Goal: Transaction & Acquisition: Purchase product/service

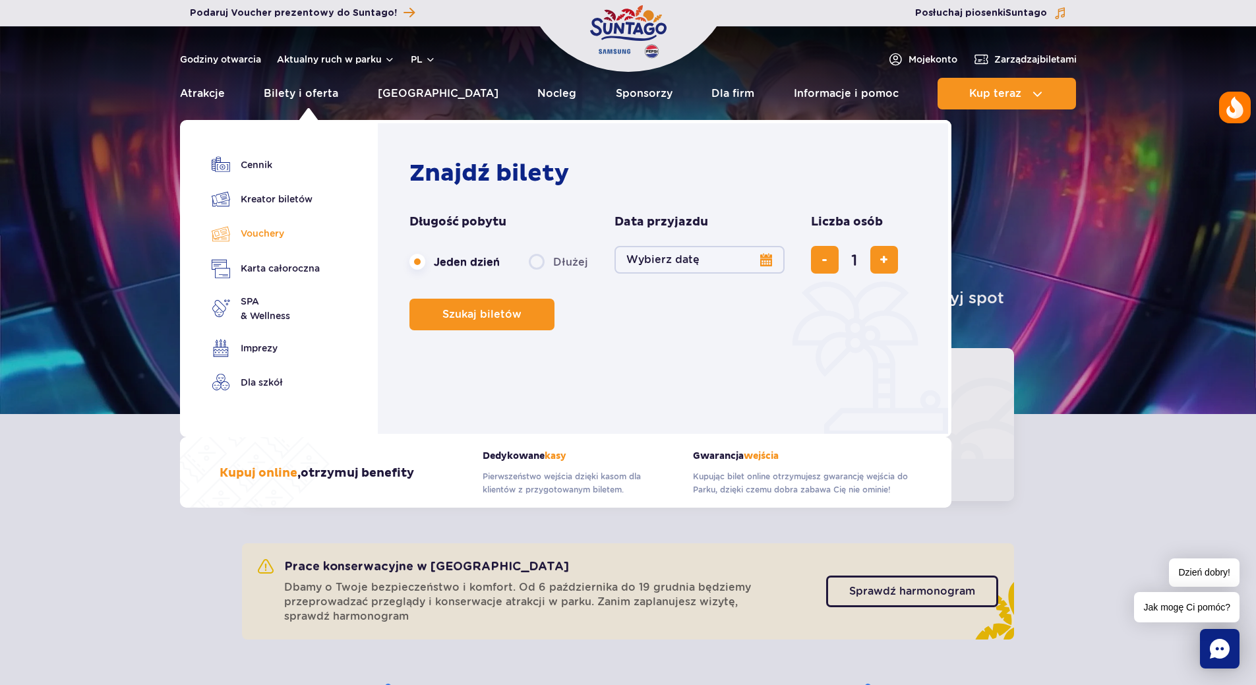
click at [268, 237] on link "Vouchery" at bounding box center [266, 233] width 108 height 19
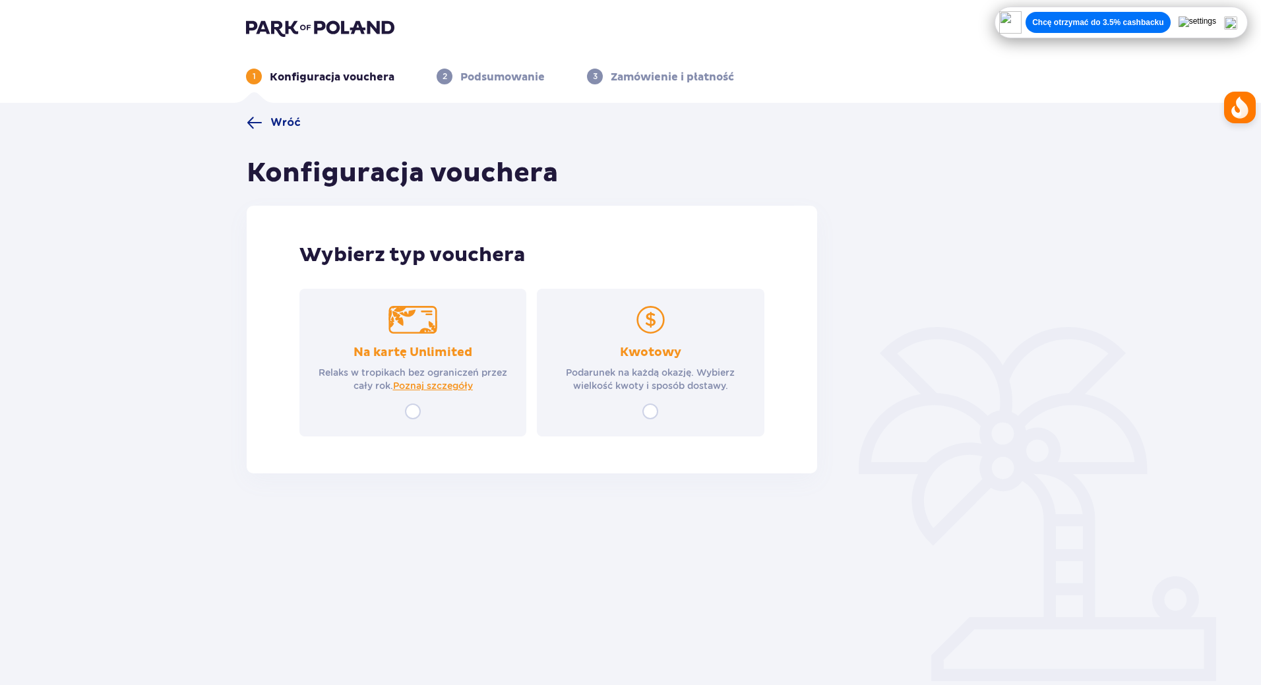
click at [660, 357] on p "Kwotowy" at bounding box center [650, 353] width 61 height 16
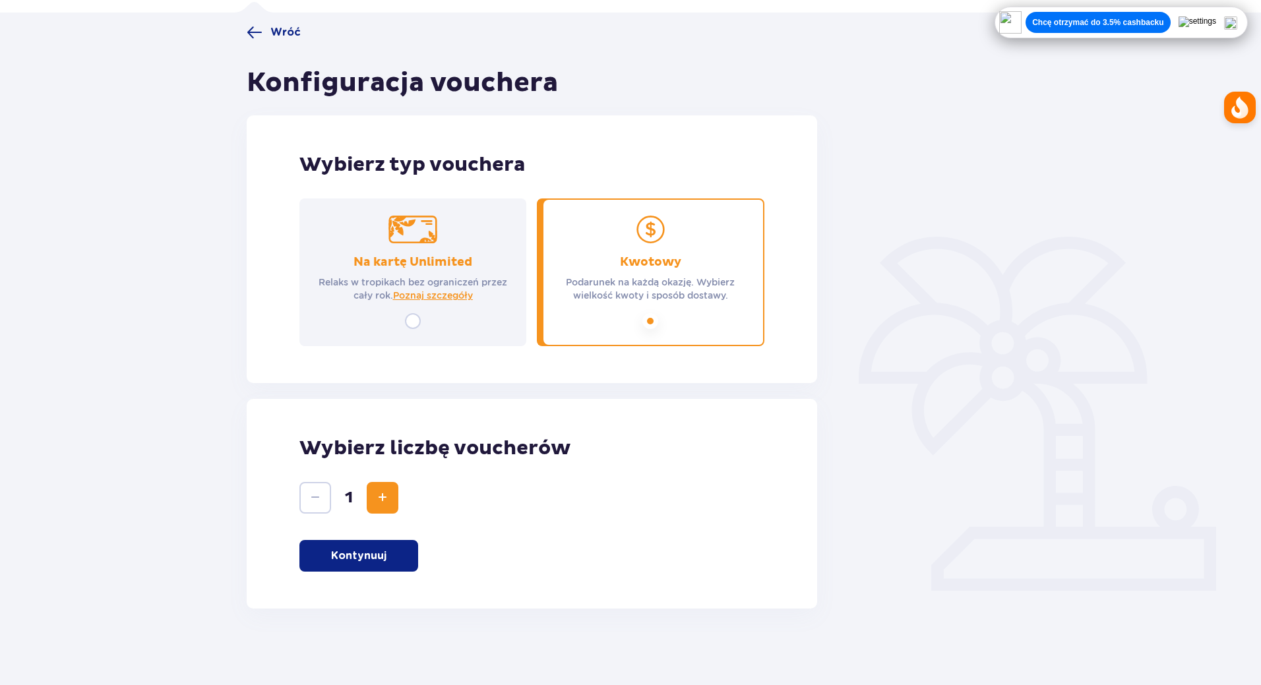
scroll to position [93, 0]
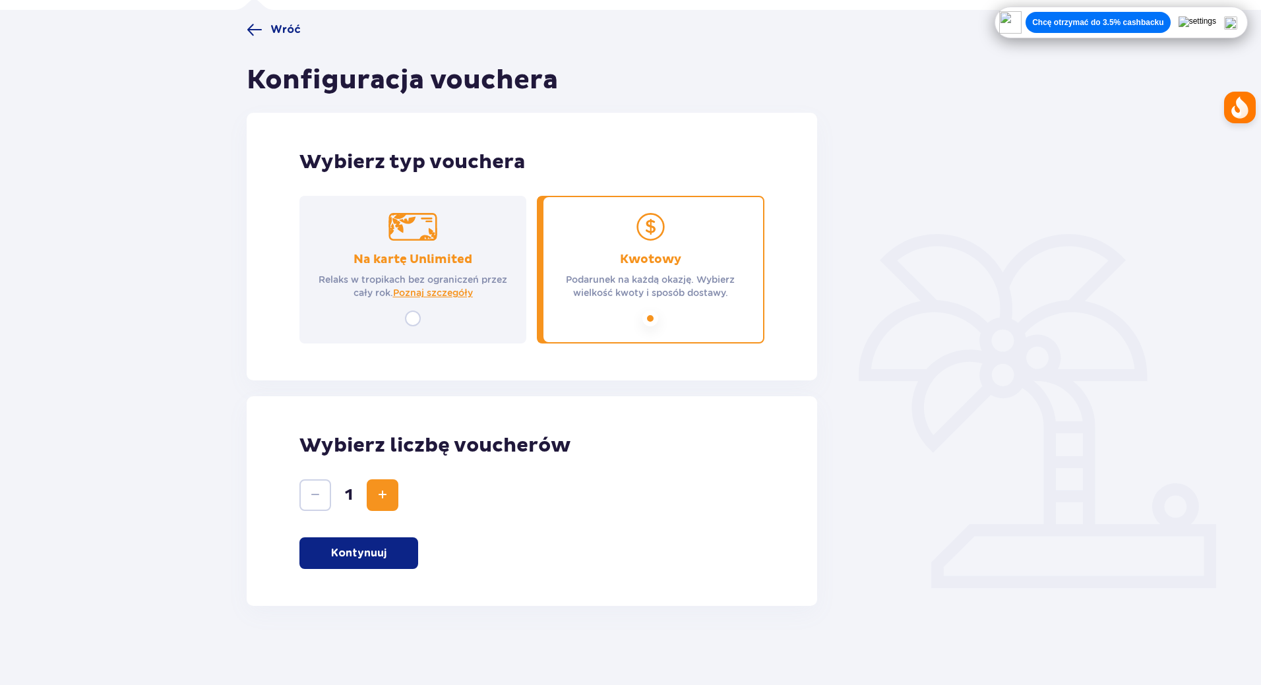
click at [375, 555] on p "Kontynuuj" at bounding box center [358, 553] width 55 height 15
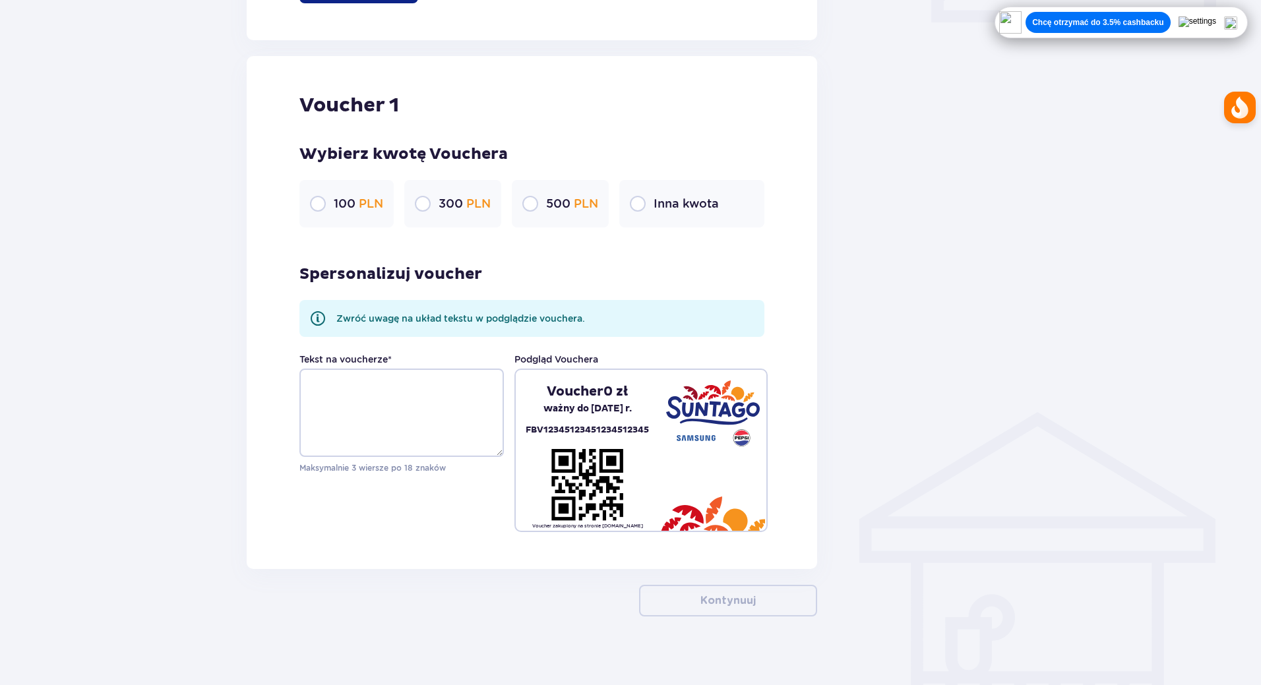
scroll to position [669, 0]
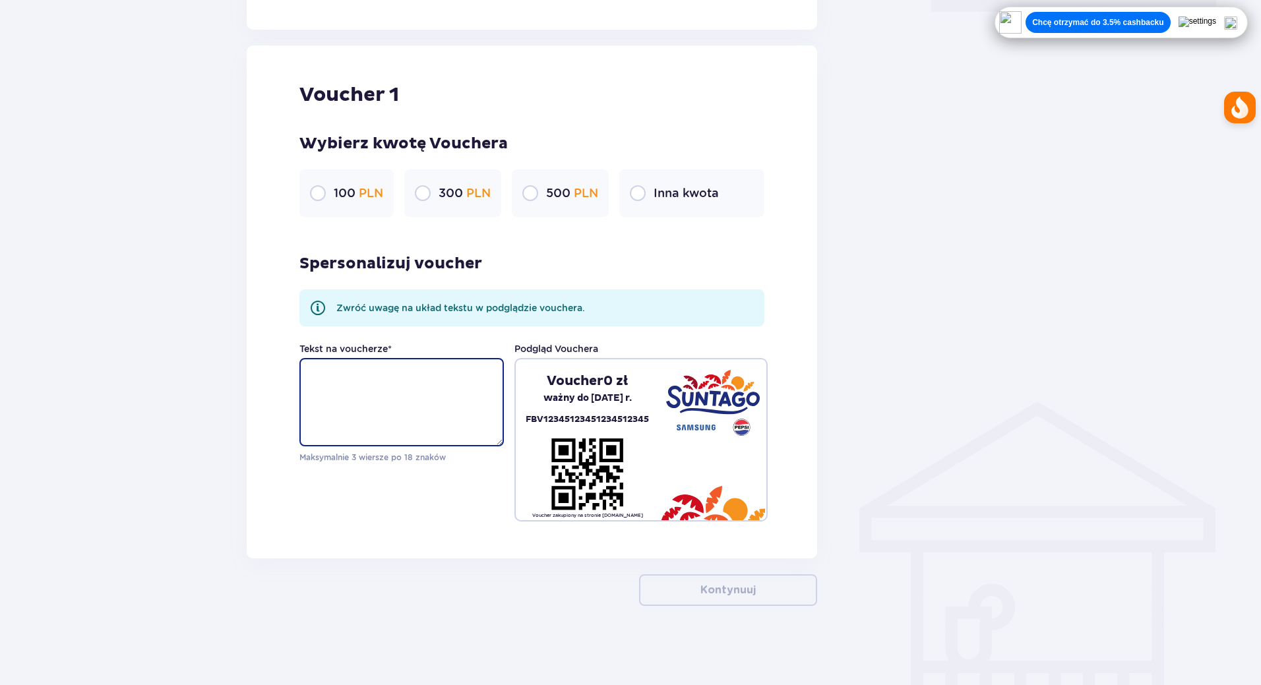
click at [377, 378] on textarea "Tekst na voucherze *" at bounding box center [401, 402] width 204 height 88
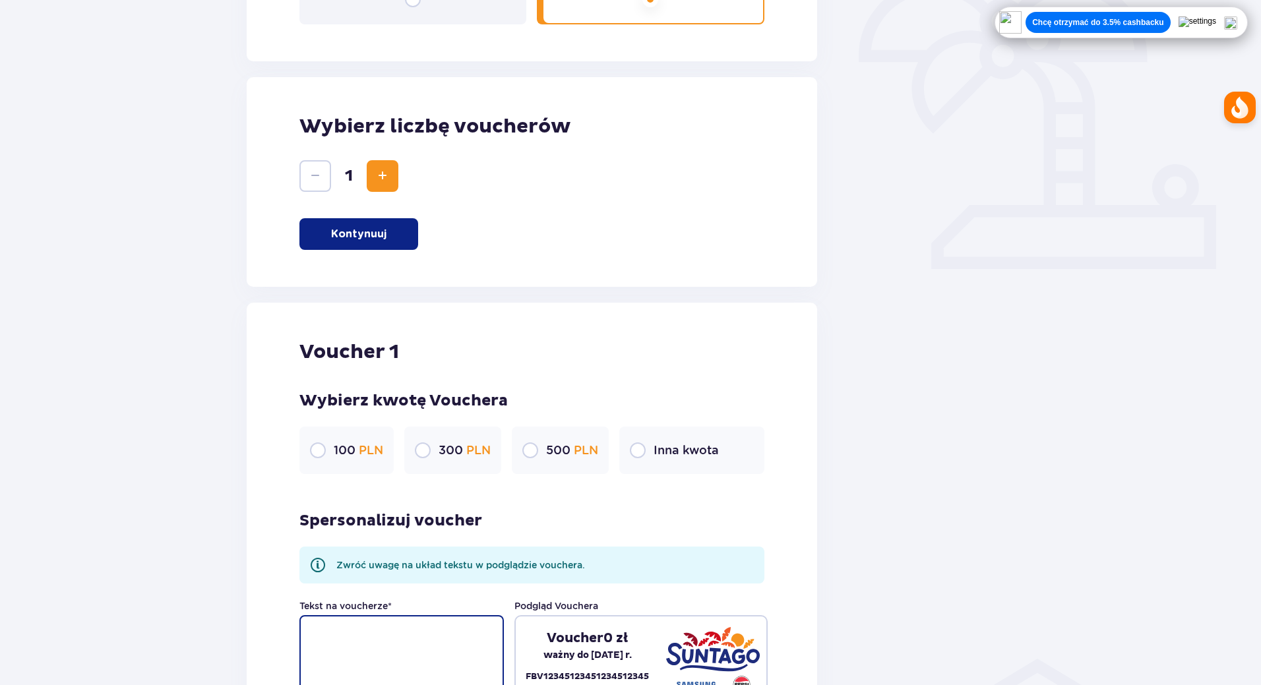
scroll to position [406, 0]
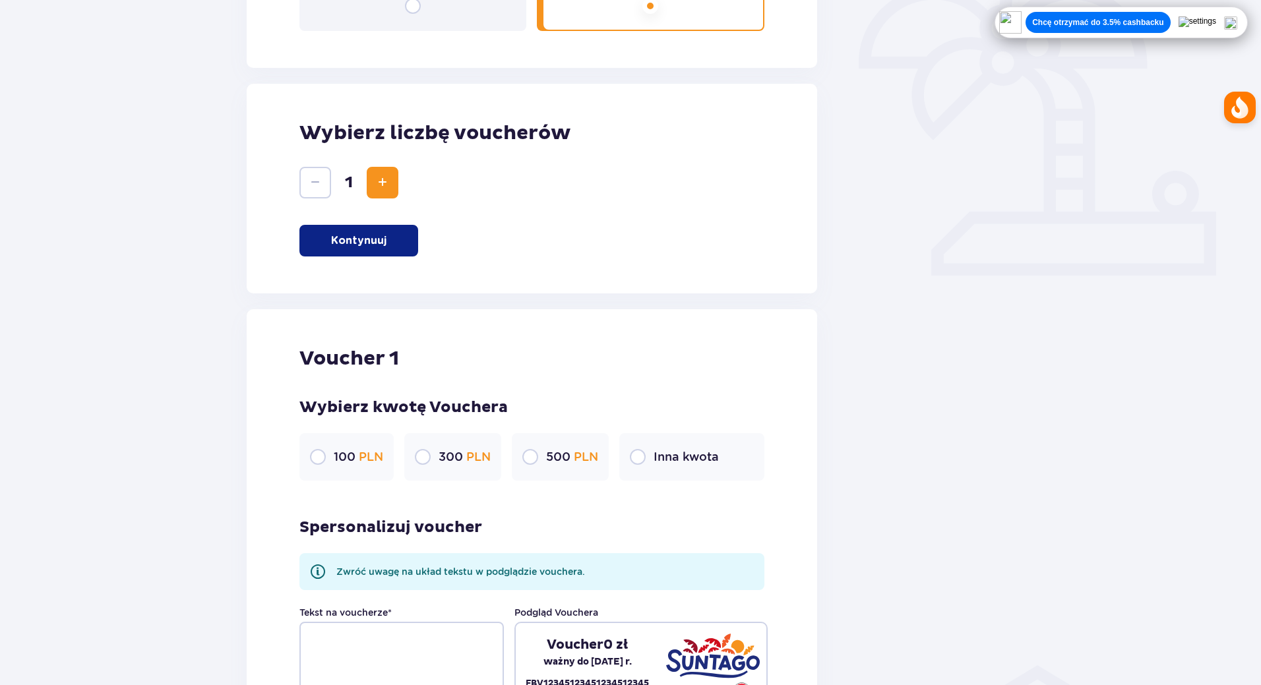
click at [652, 458] on div "Inna kwota" at bounding box center [691, 456] width 145 height 47
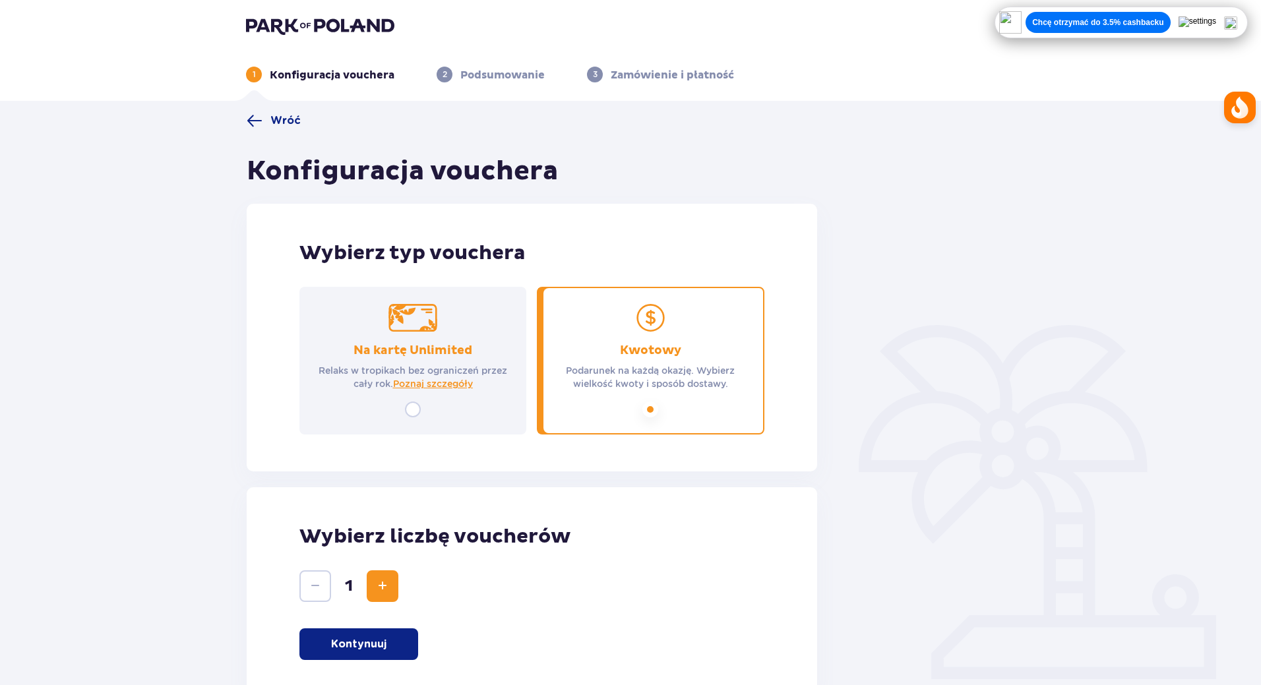
scroll to position [0, 0]
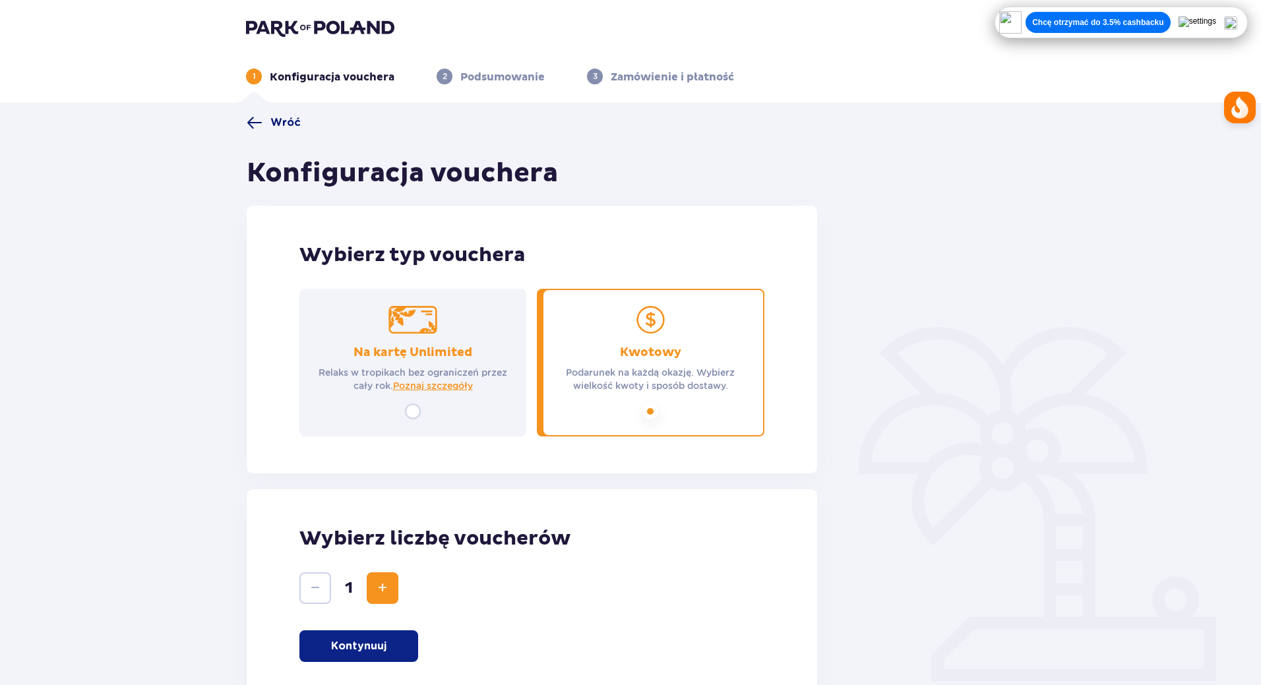
click at [274, 121] on span "Wróć" at bounding box center [285, 122] width 30 height 15
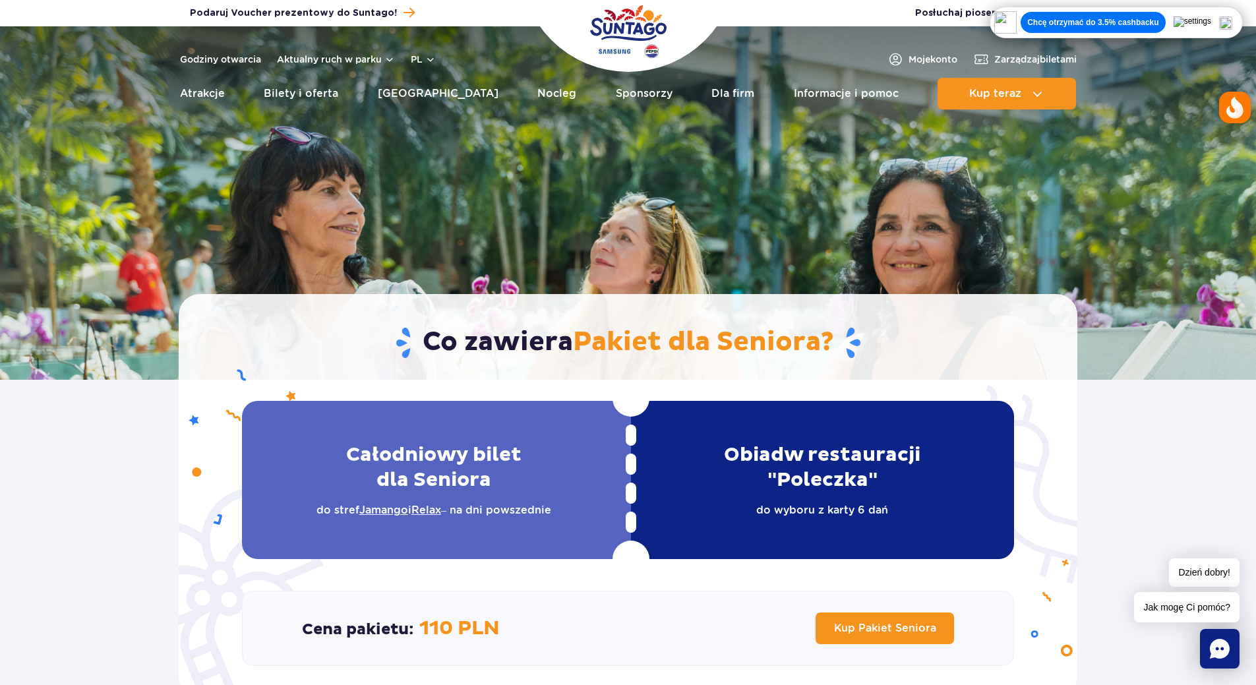
click at [1233, 20] on img at bounding box center [1226, 22] width 13 height 13
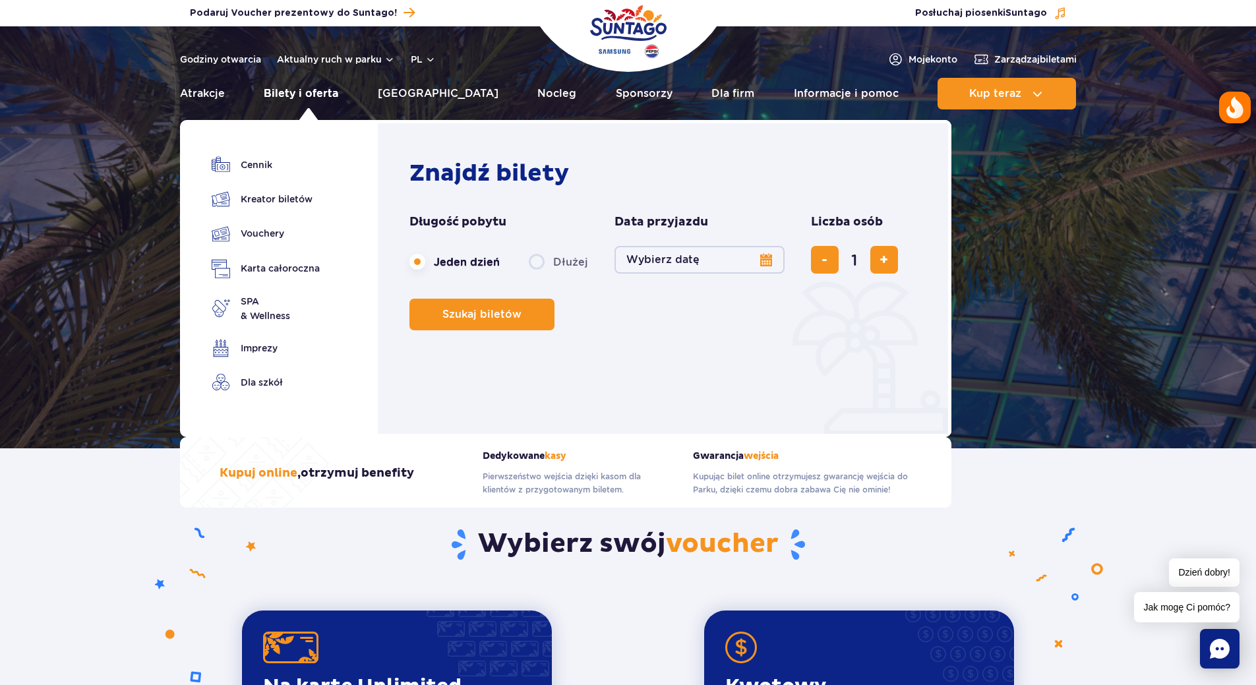
click at [282, 96] on link "Bilety i oferta" at bounding box center [301, 94] width 75 height 32
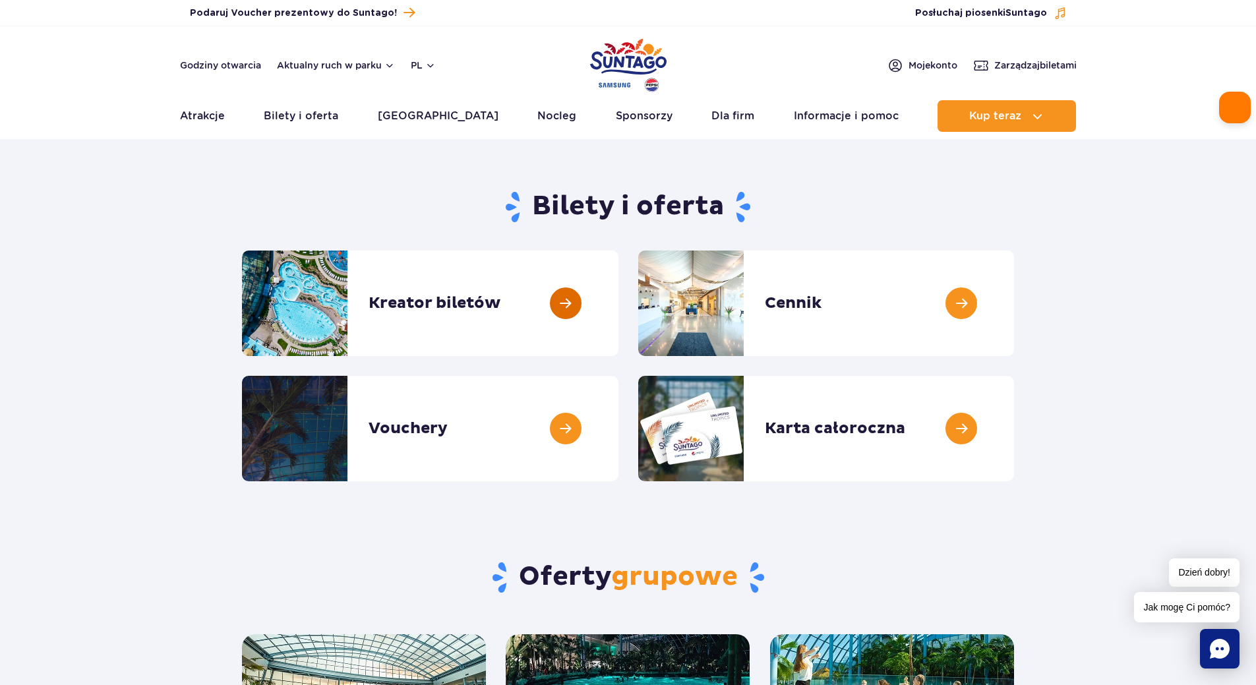
click at [619, 307] on link at bounding box center [619, 304] width 0 height 106
click at [315, 13] on span "Podaruj Voucher prezentowy do Suntago!" at bounding box center [293, 13] width 207 height 13
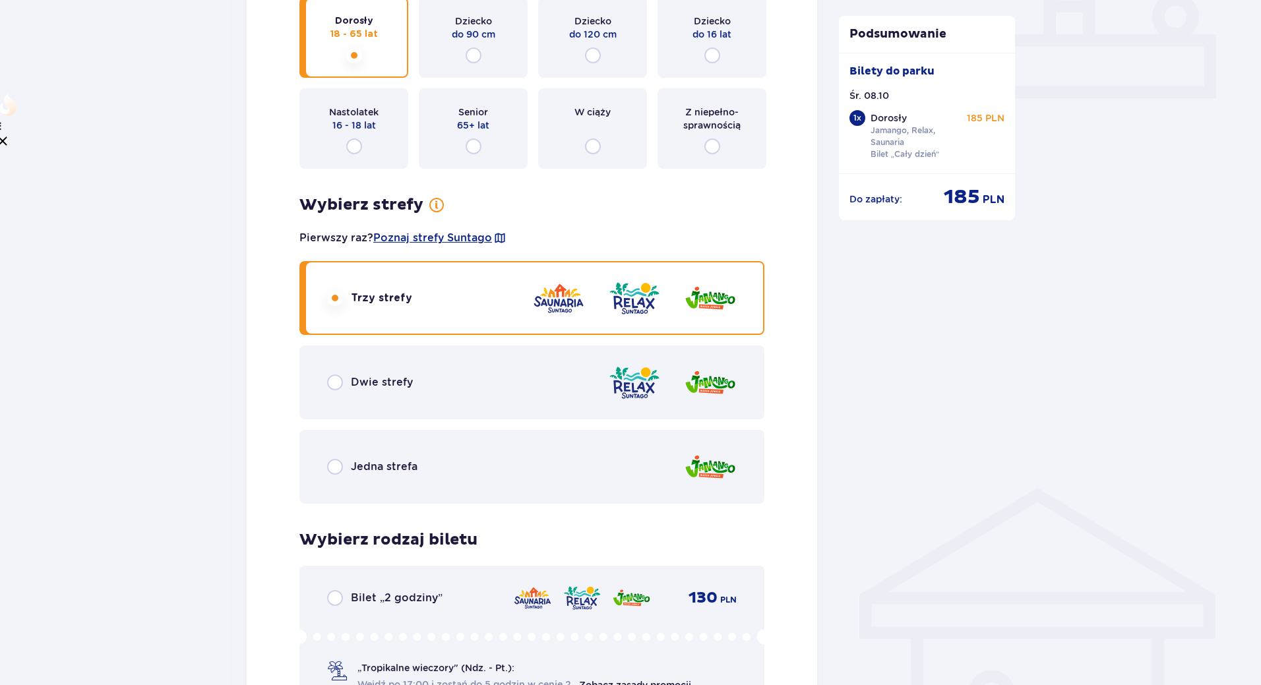
scroll to position [594, 0]
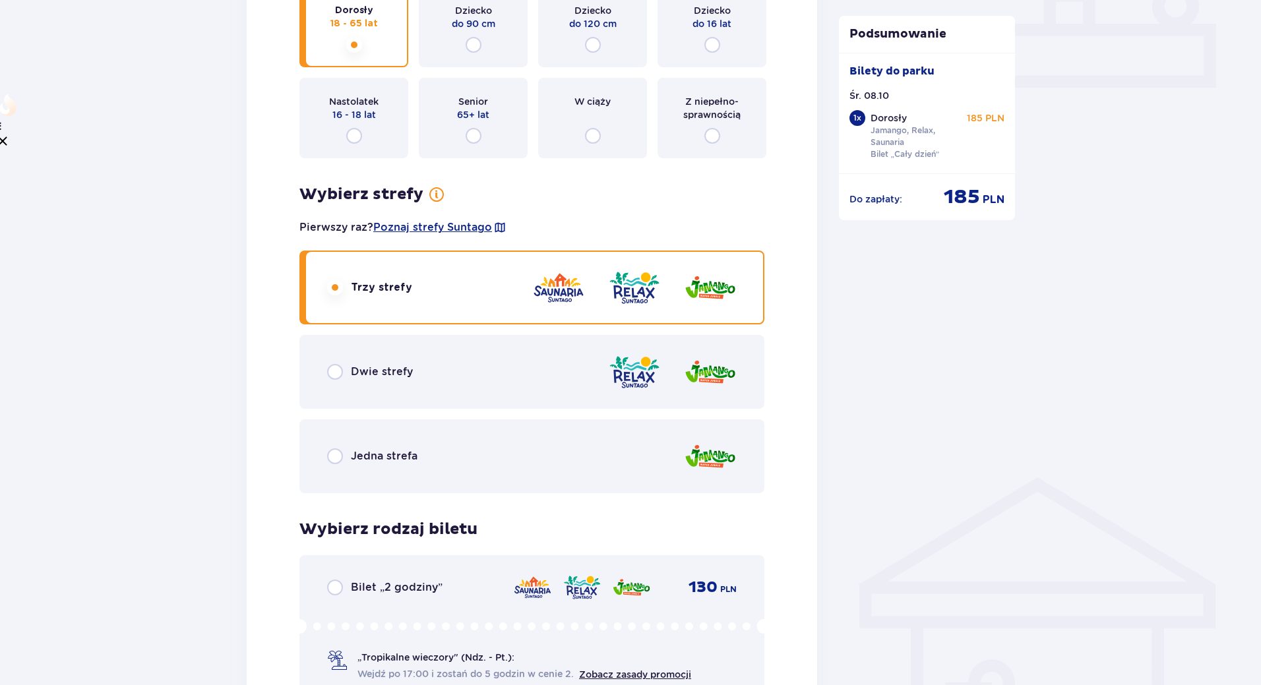
click at [357, 375] on span "Dwie strefy" at bounding box center [382, 372] width 62 height 15
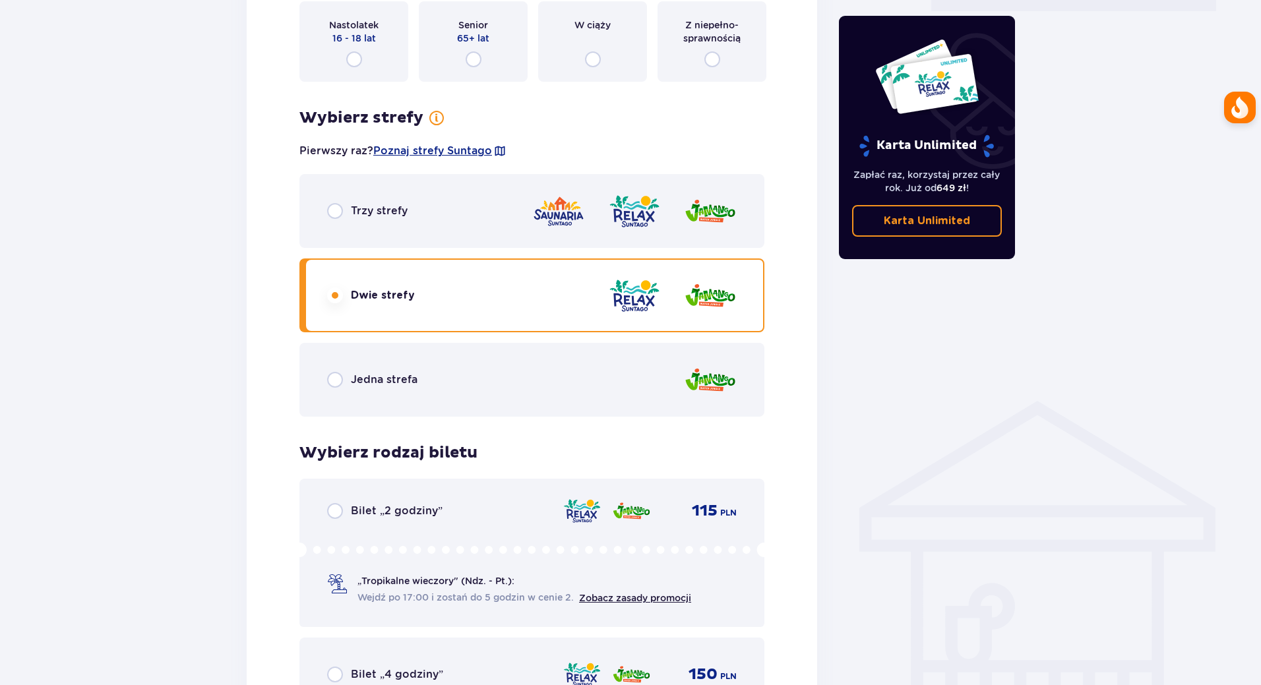
scroll to position [697, 0]
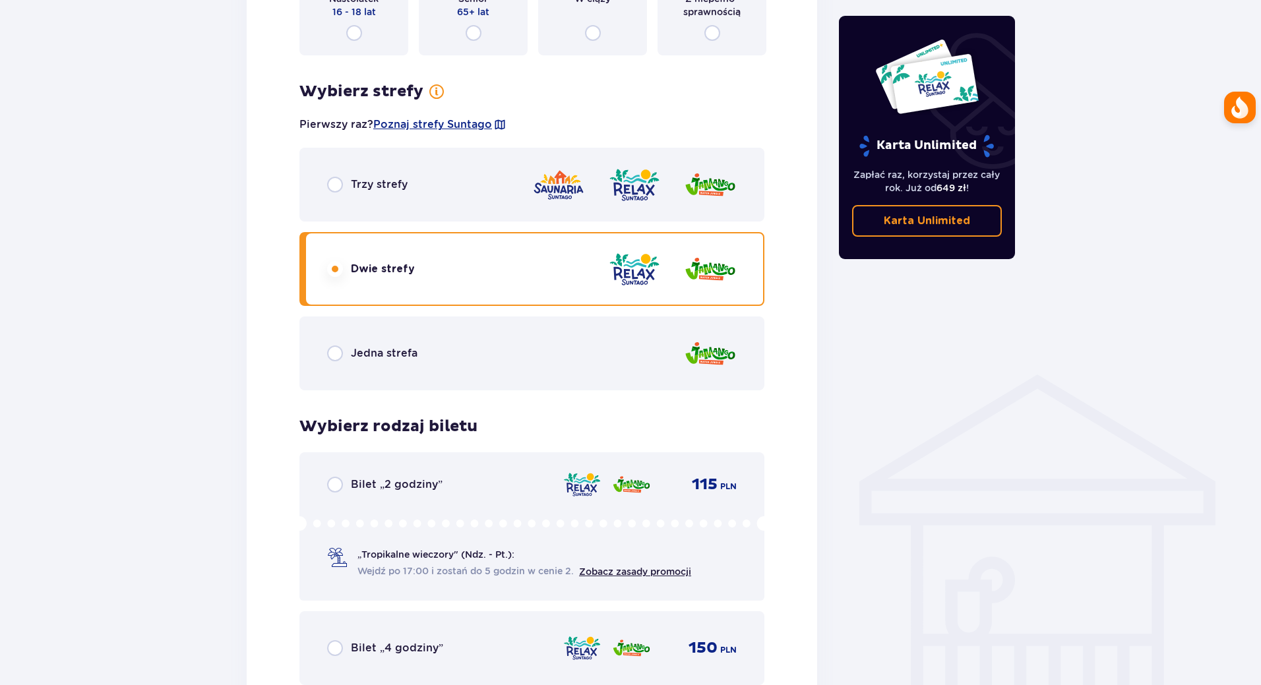
click at [348, 185] on div "Trzy strefy" at bounding box center [367, 185] width 80 height 16
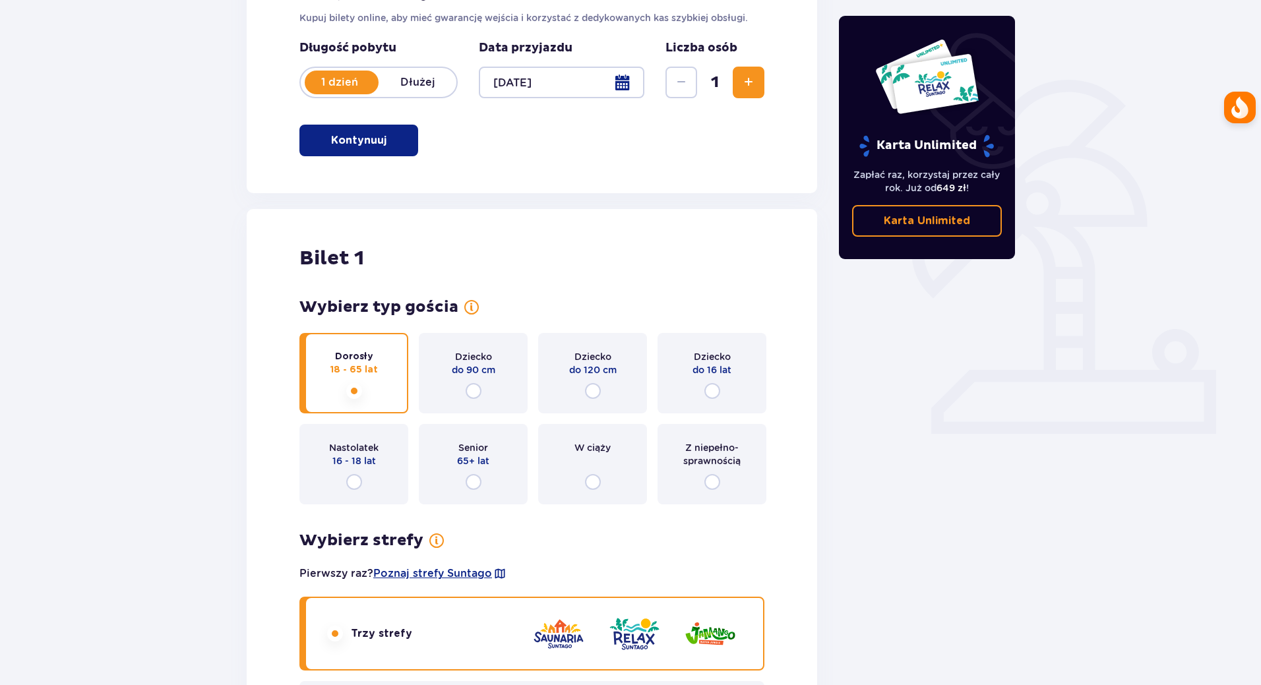
scroll to position [0, 0]
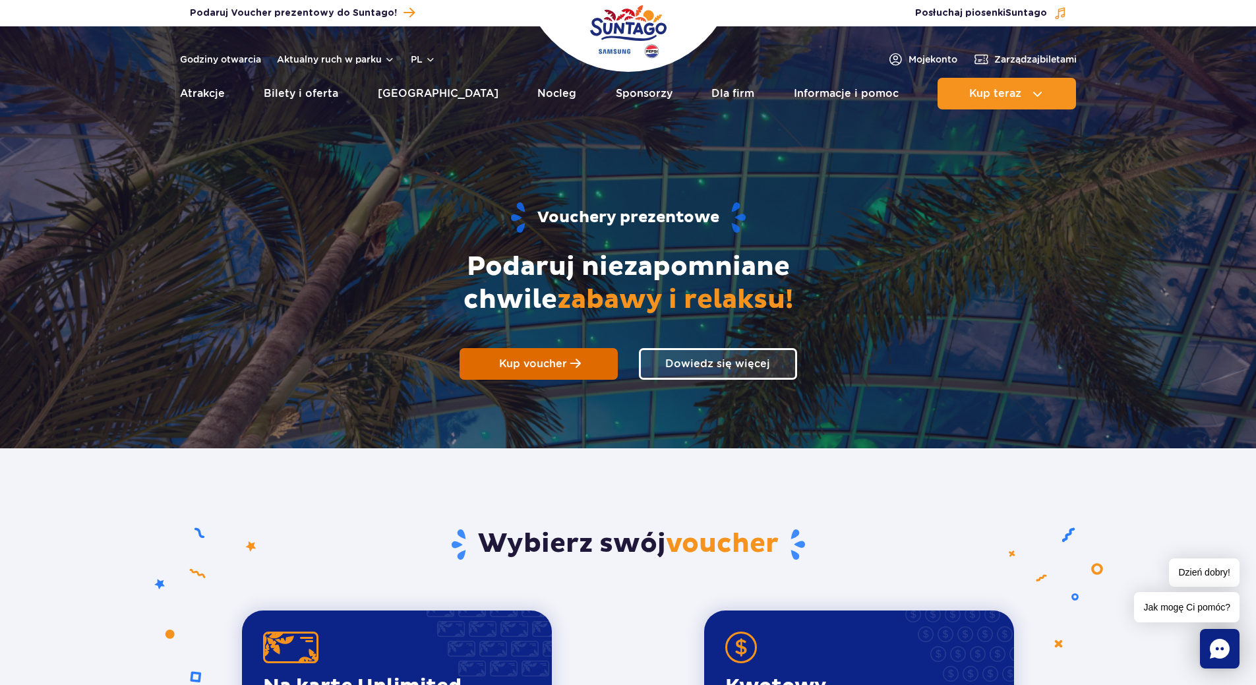
click at [546, 367] on span "Kup voucher" at bounding box center [533, 363] width 68 height 13
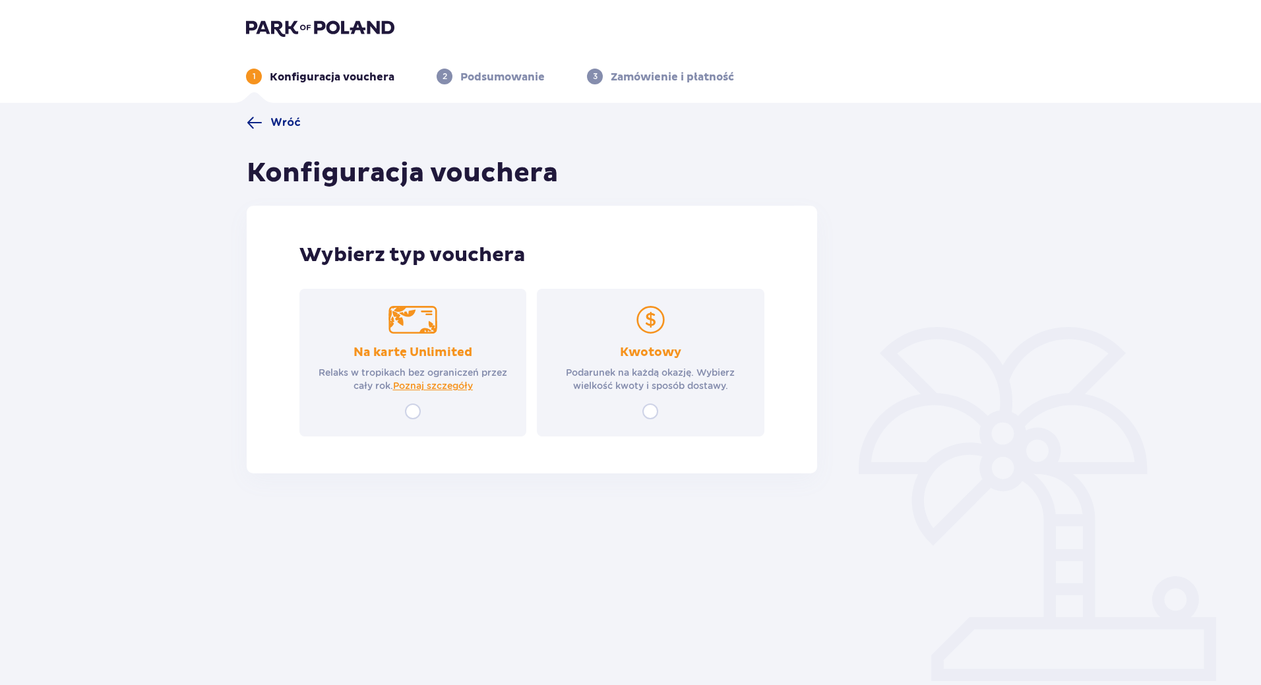
click at [651, 408] on input "radio" at bounding box center [650, 412] width 16 height 16
radio input "true"
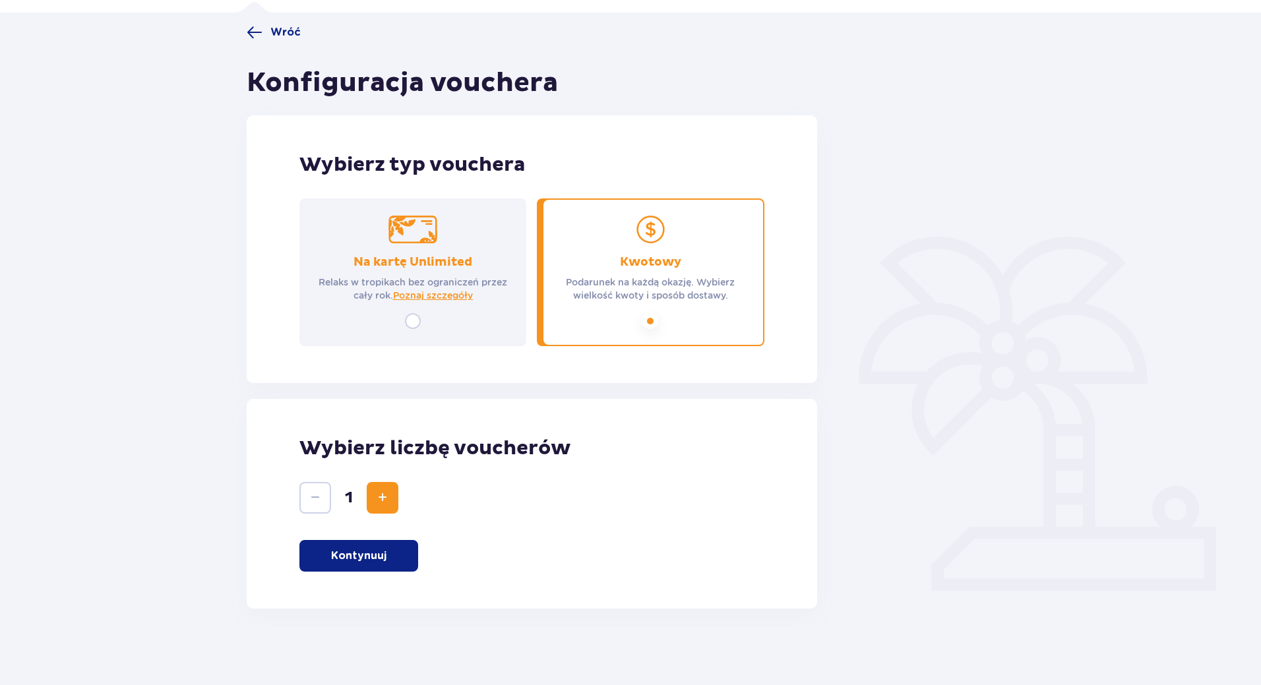
scroll to position [93, 0]
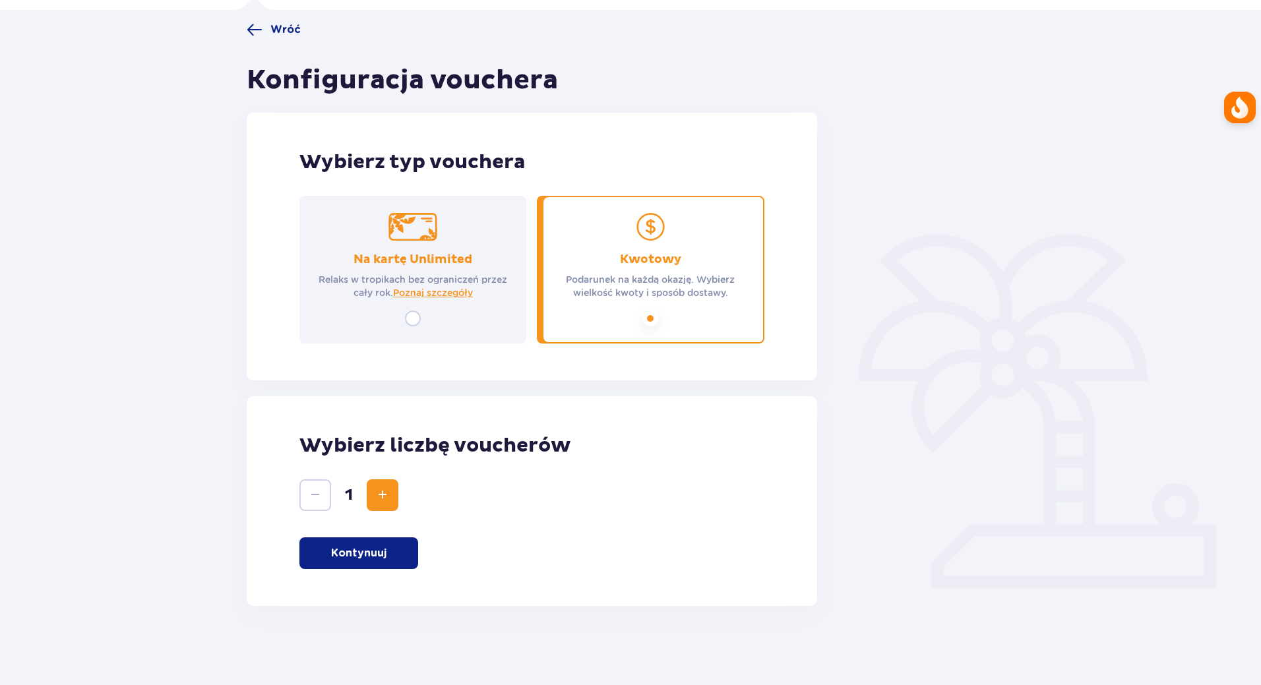
click at [361, 547] on p "Kontynuuj" at bounding box center [358, 553] width 55 height 15
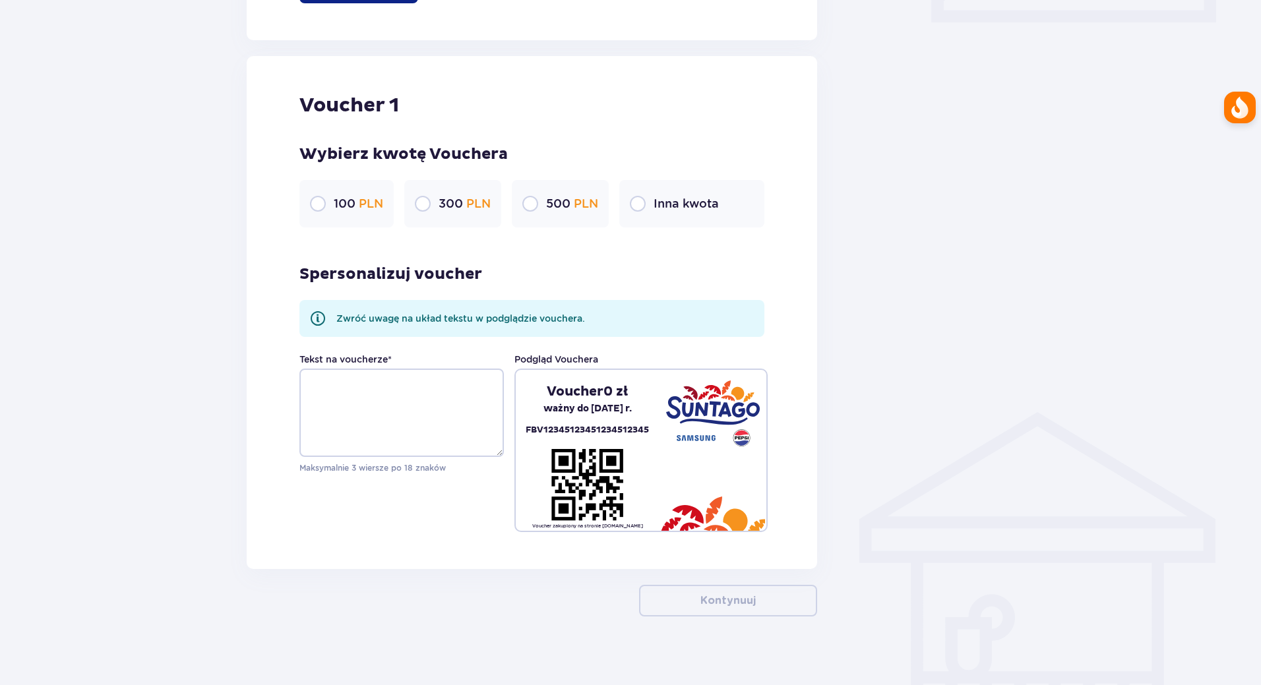
scroll to position [669, 0]
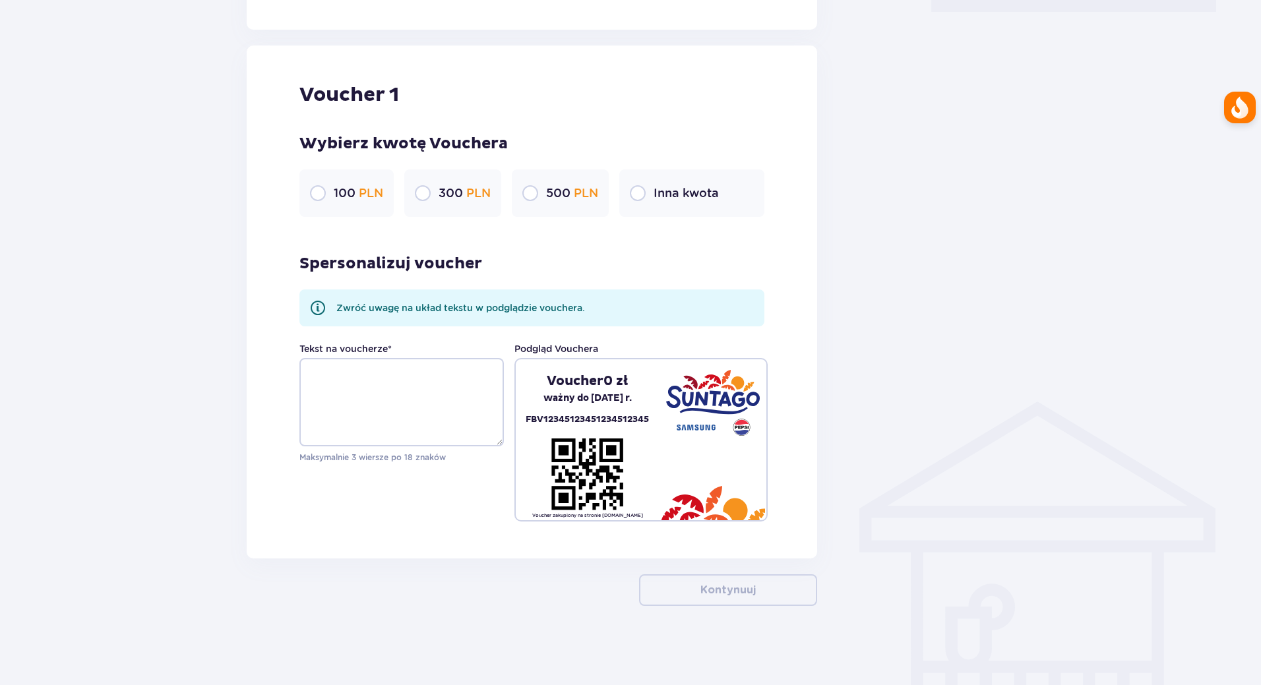
click at [641, 193] on input "radio" at bounding box center [638, 193] width 16 height 16
radio input "true"
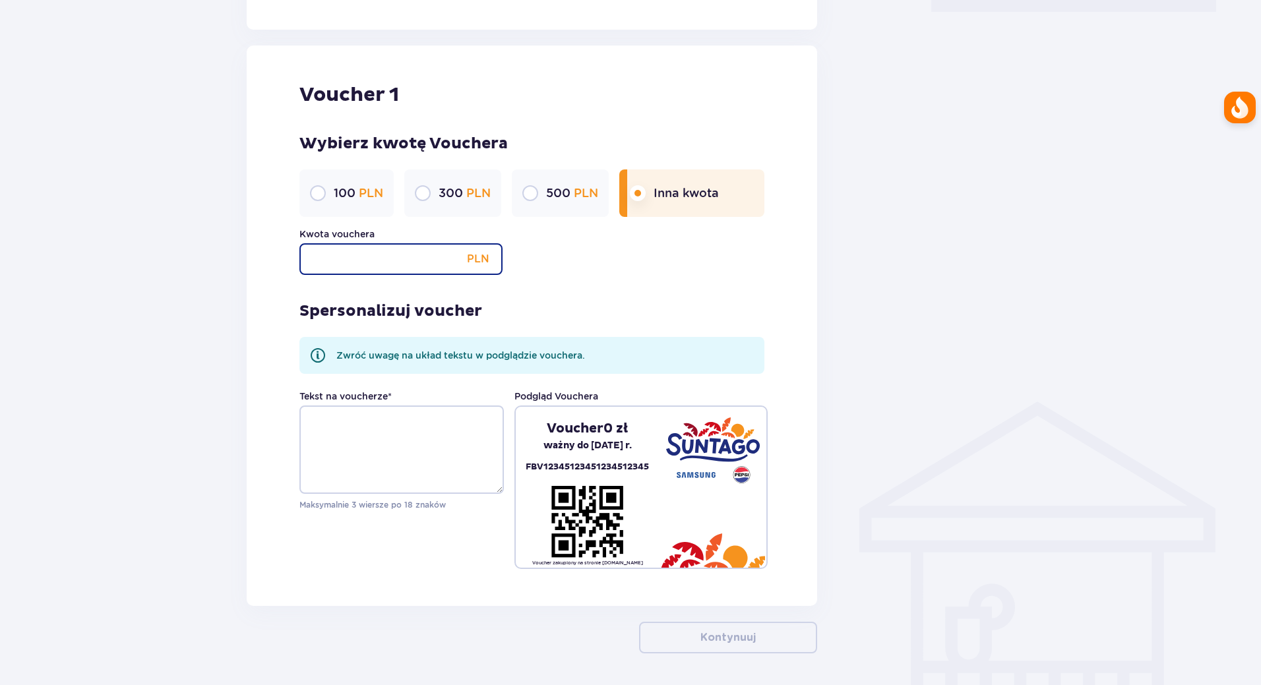
click at [411, 261] on input "Kwota vouchera" at bounding box center [400, 259] width 203 height 32
type input "260"
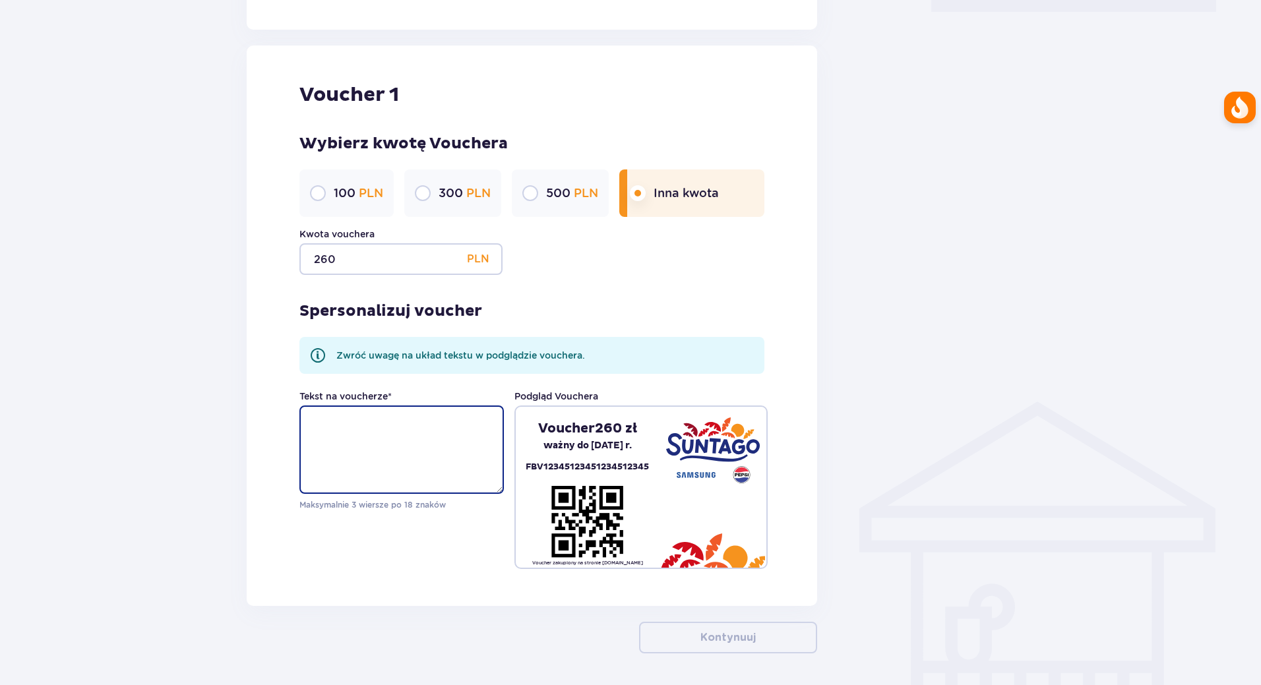
click at [427, 451] on textarea "Tekst na voucherze *" at bounding box center [401, 450] width 204 height 88
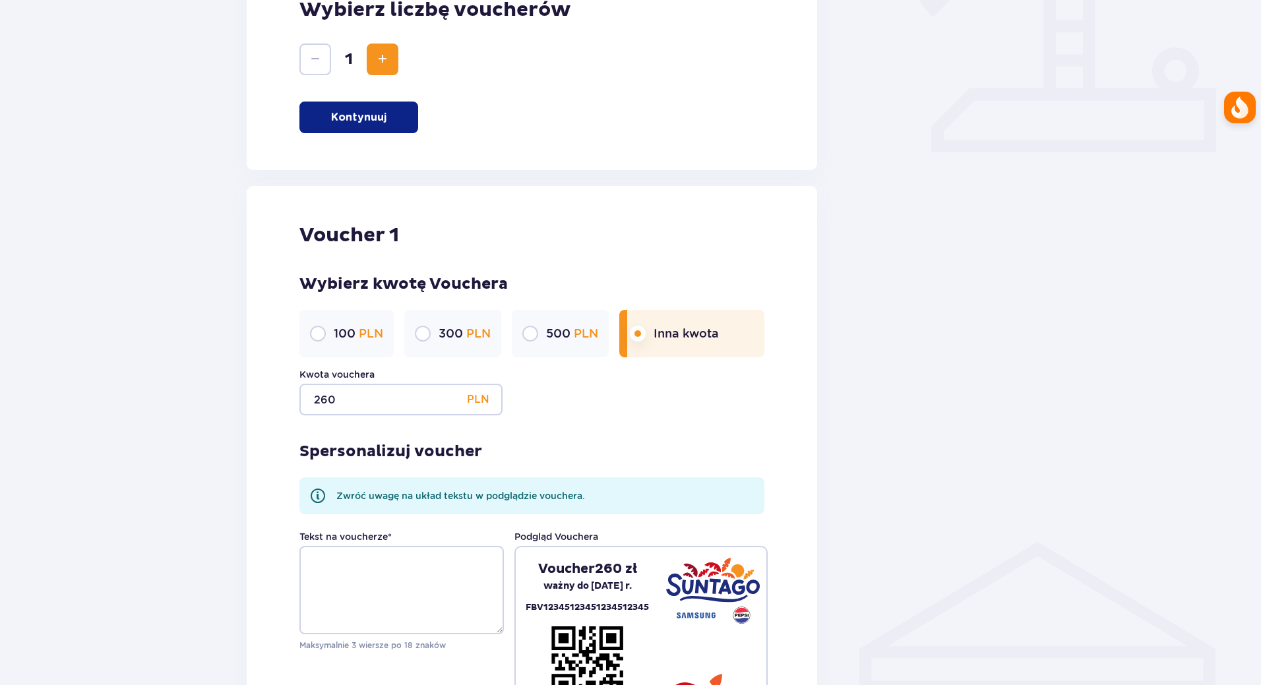
scroll to position [717, 0]
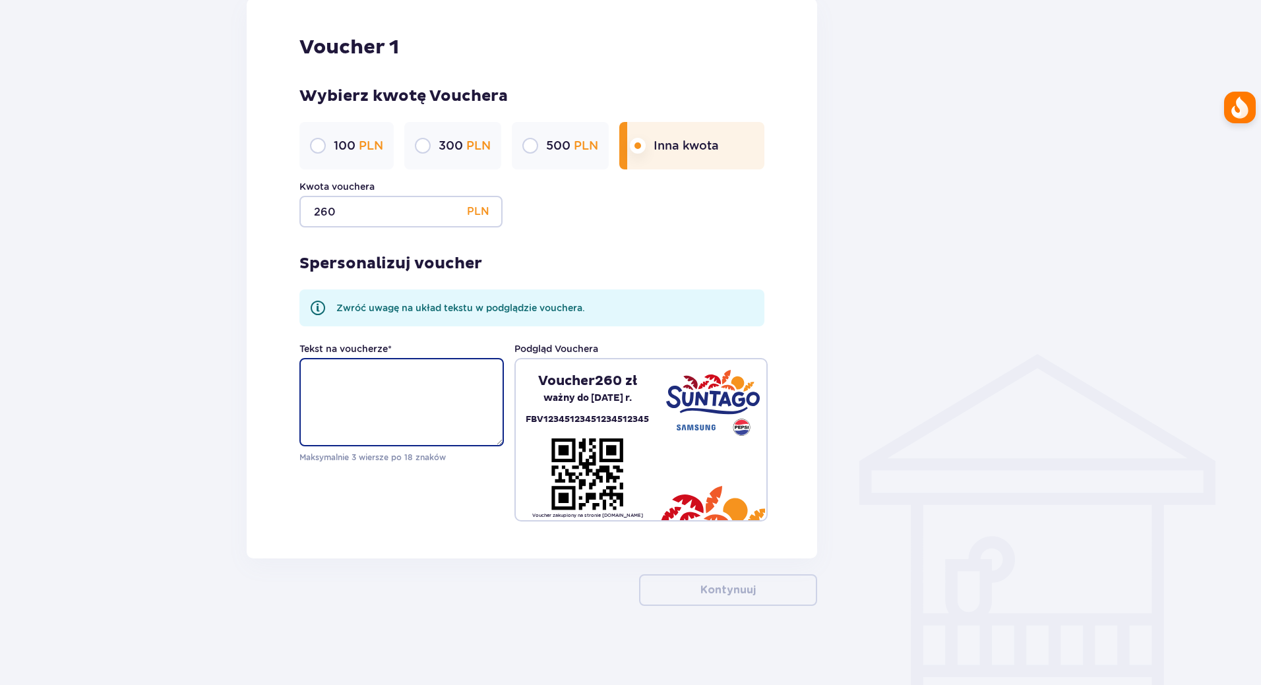
click at [427, 383] on textarea "Tekst na voucherze *" at bounding box center [401, 402] width 204 height 88
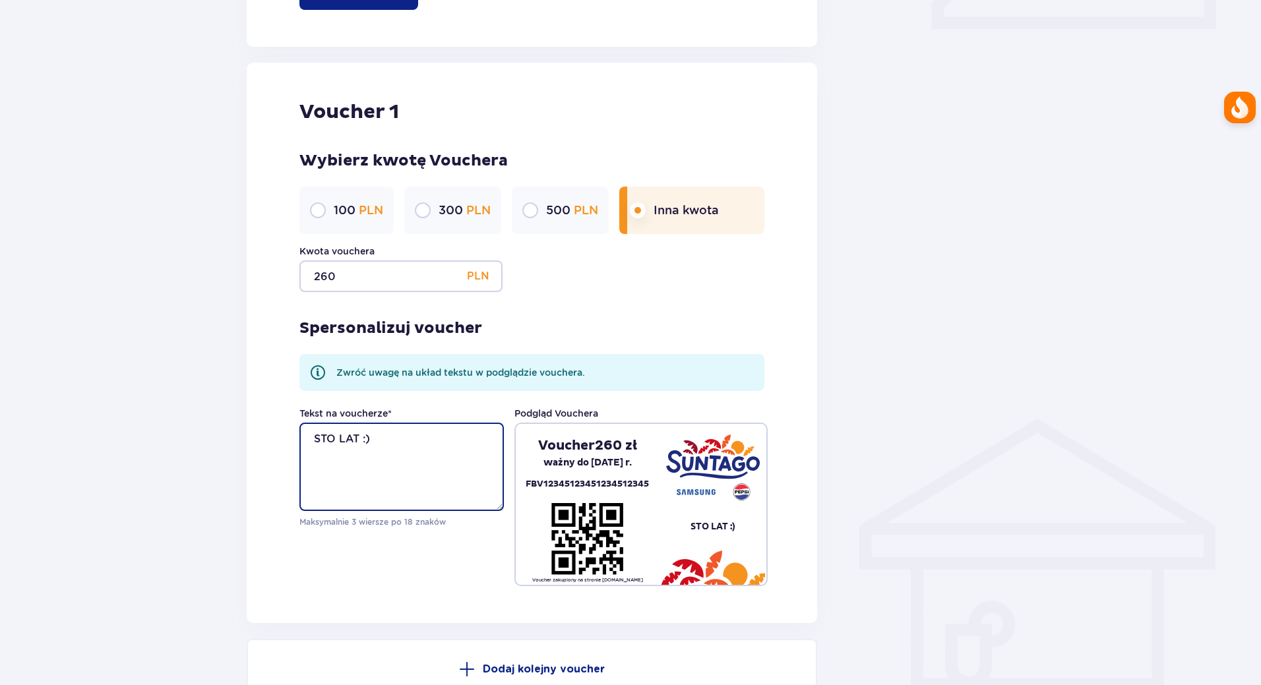
scroll to position [793, 0]
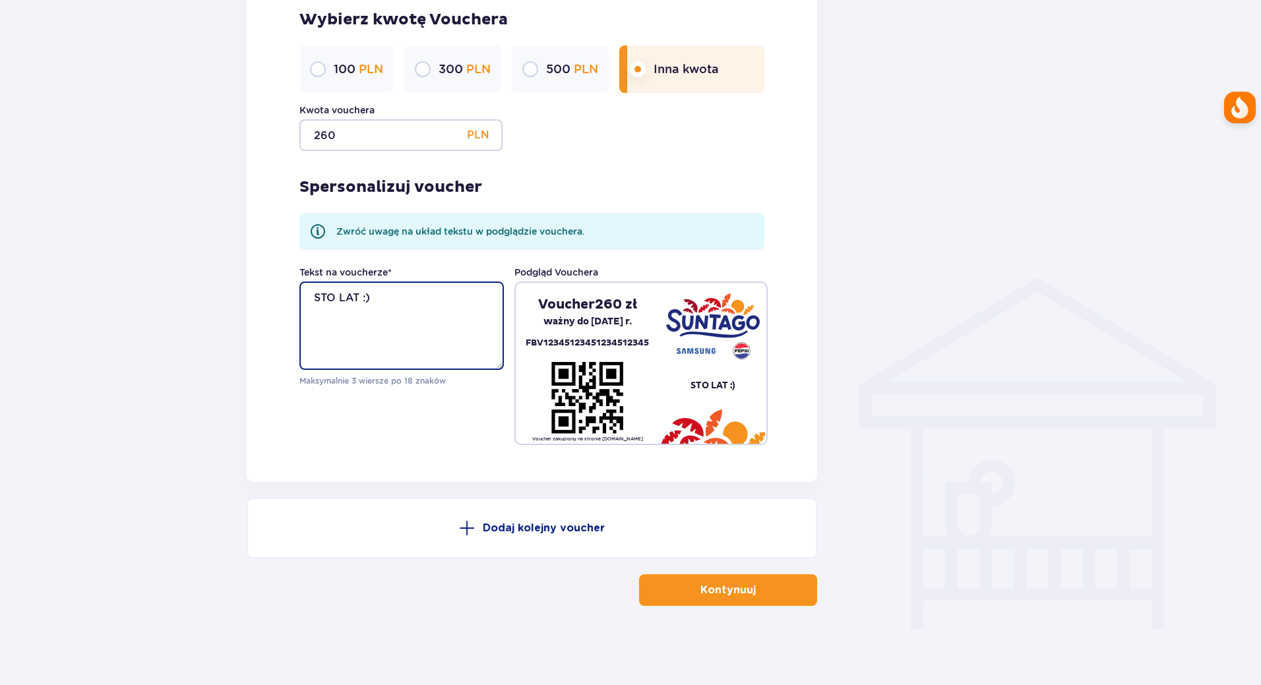
type textarea "STO LAT :)"
click at [741, 596] on p "Kontynuuj" at bounding box center [727, 590] width 55 height 15
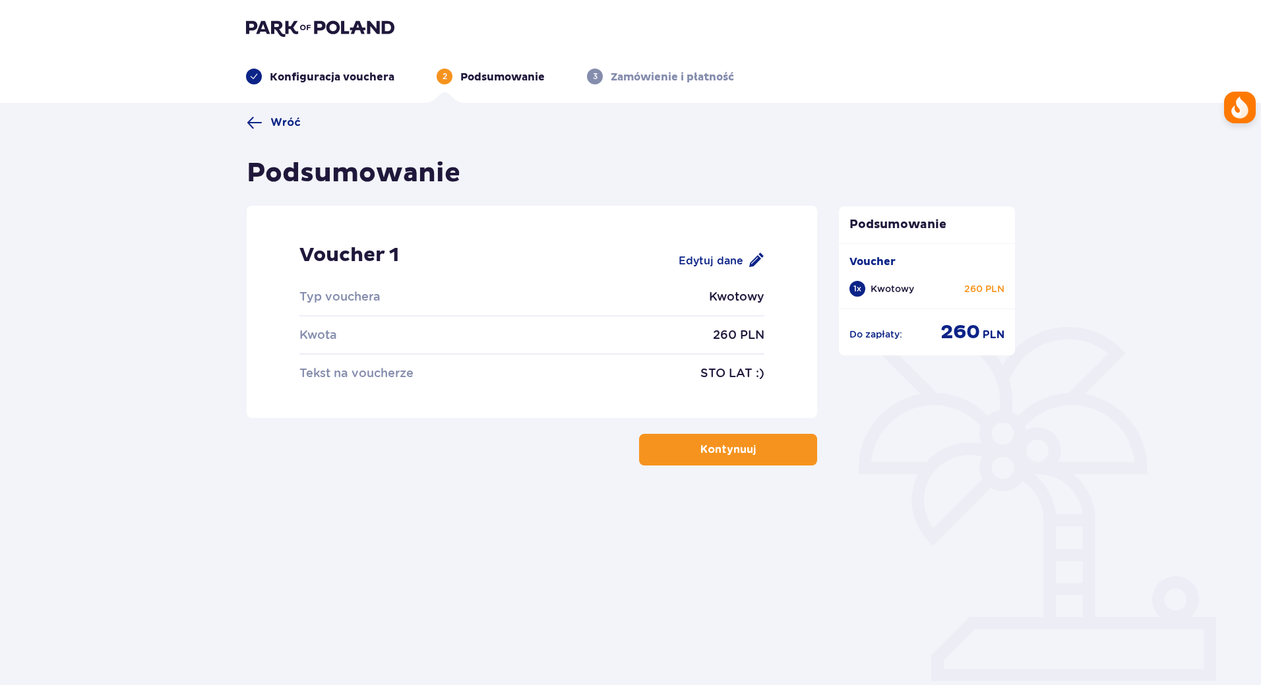
click at [724, 449] on p "Kontynuuj" at bounding box center [727, 450] width 55 height 15
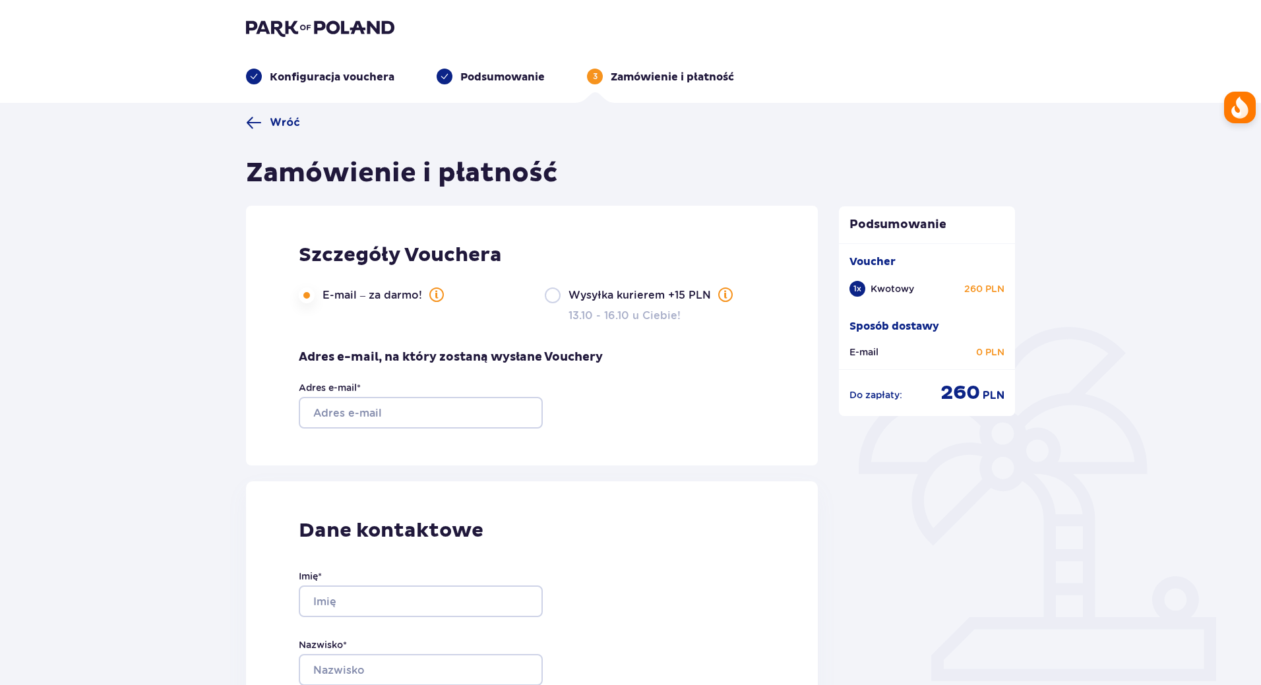
click at [437, 396] on div "Adres e-mail *" at bounding box center [451, 404] width 304 height 47
click at [429, 403] on input "Adres e-mail *" at bounding box center [421, 413] width 244 height 32
click at [425, 413] on input "Adres e-mail *" at bounding box center [421, 413] width 244 height 32
type input "[EMAIL_ADDRESS][DOMAIN_NAME]"
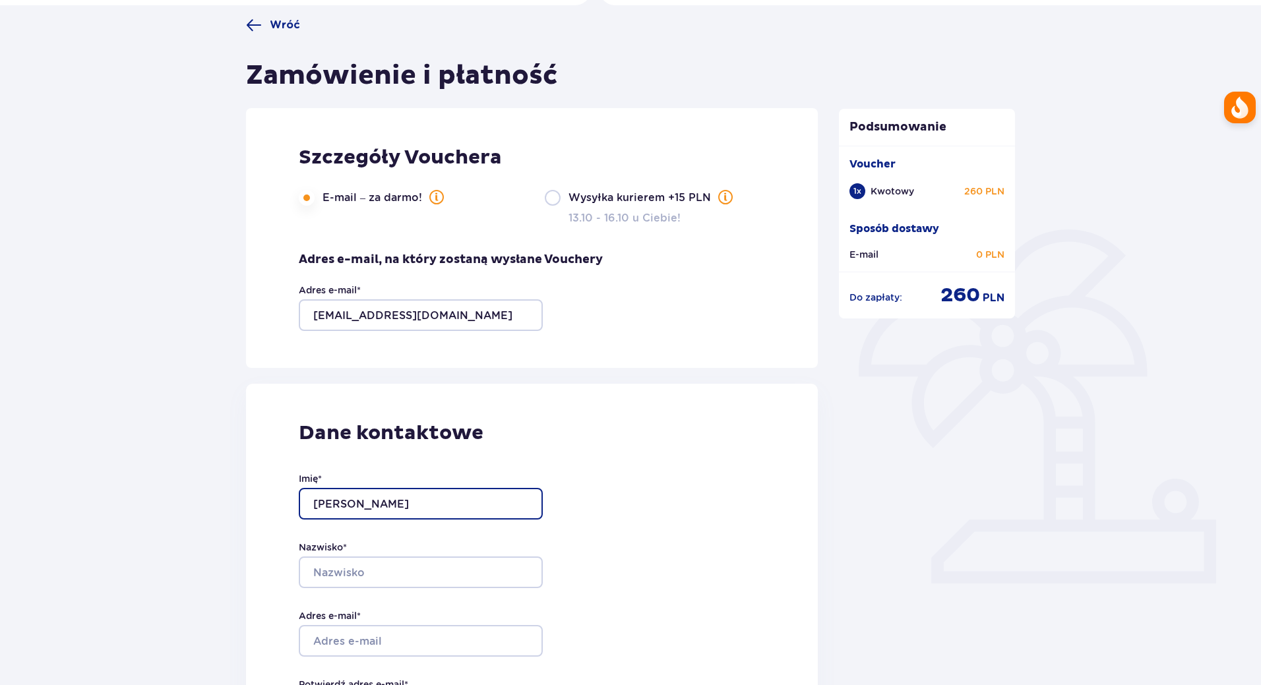
scroll to position [198, 0]
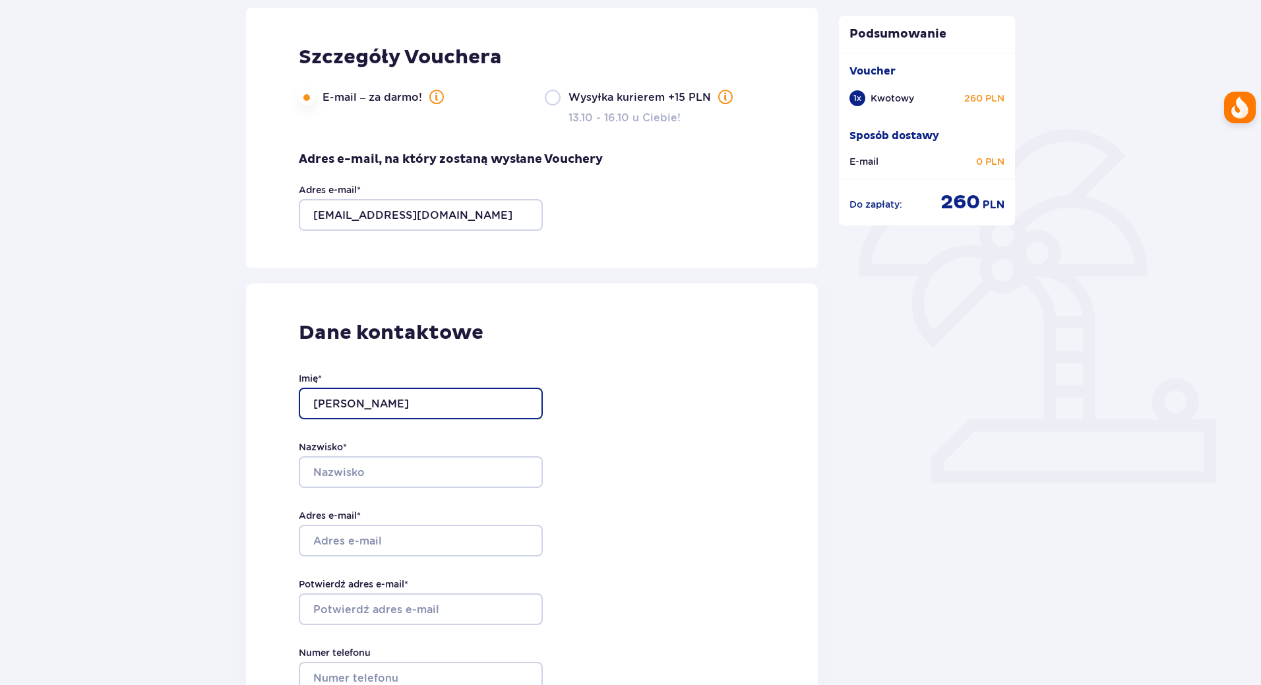
type input "Piotr"
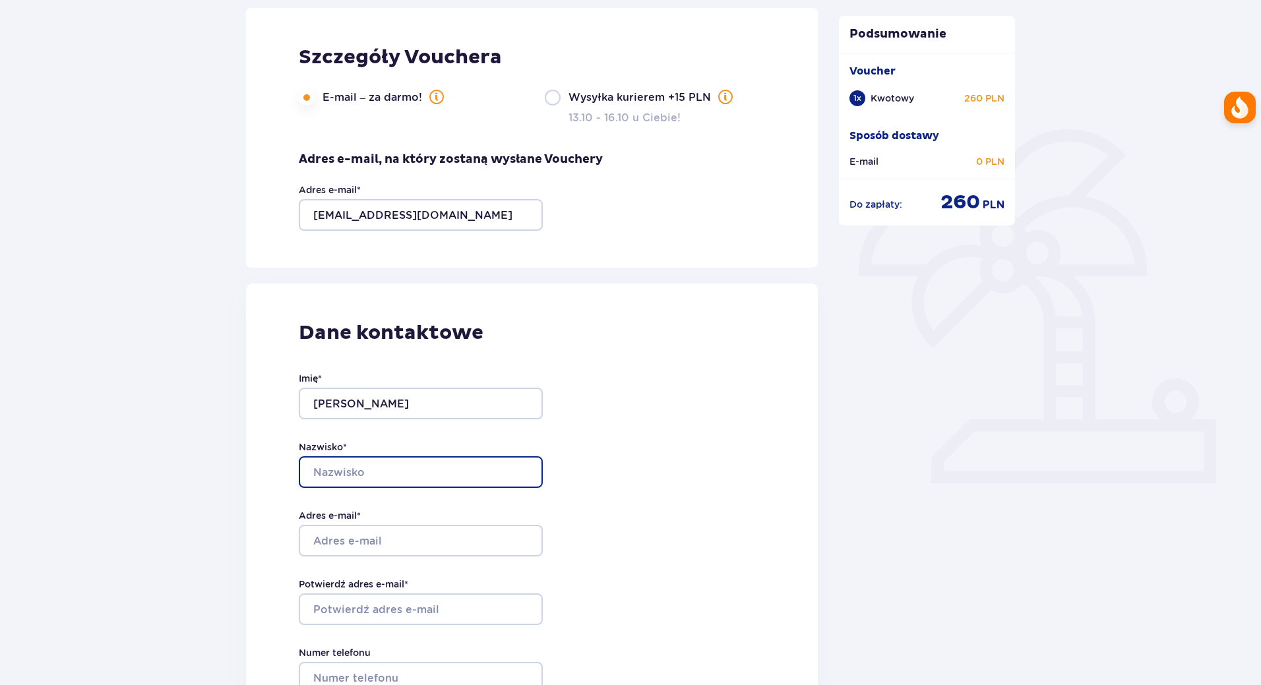
click at [390, 468] on input "Nazwisko *" at bounding box center [421, 472] width 244 height 32
type input "s"
type input "Szewc"
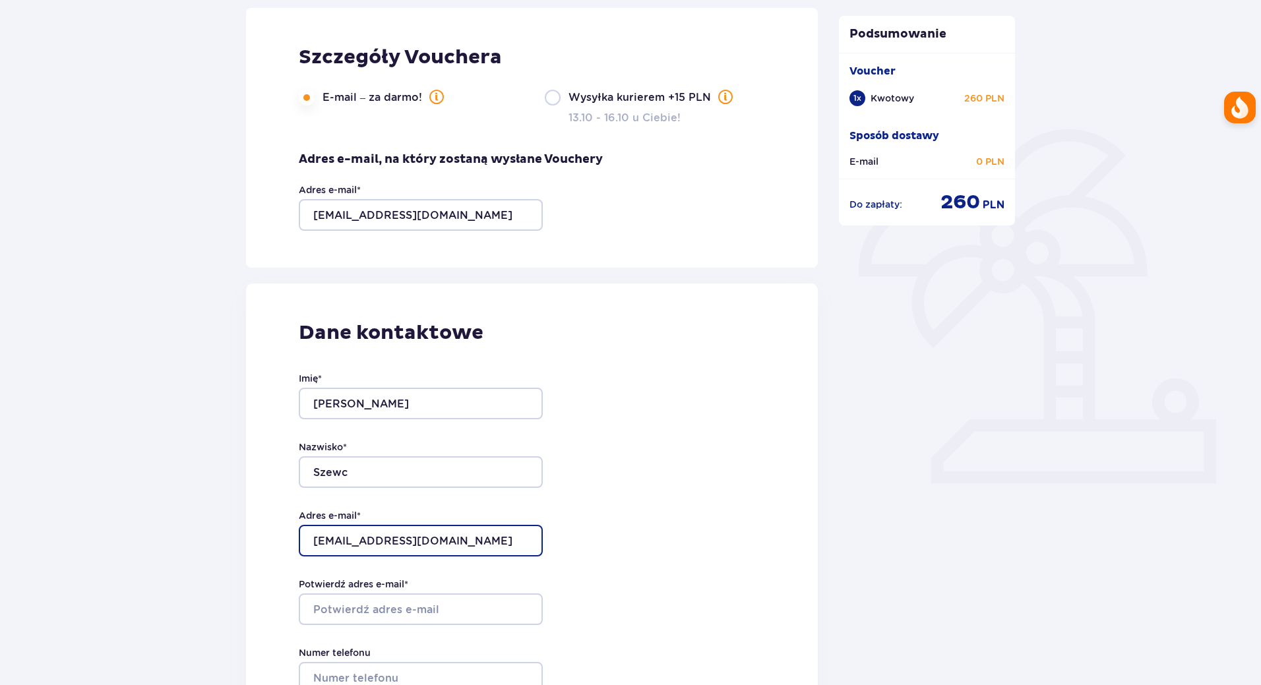
type input "szefczyk1@GMAIL.COM"
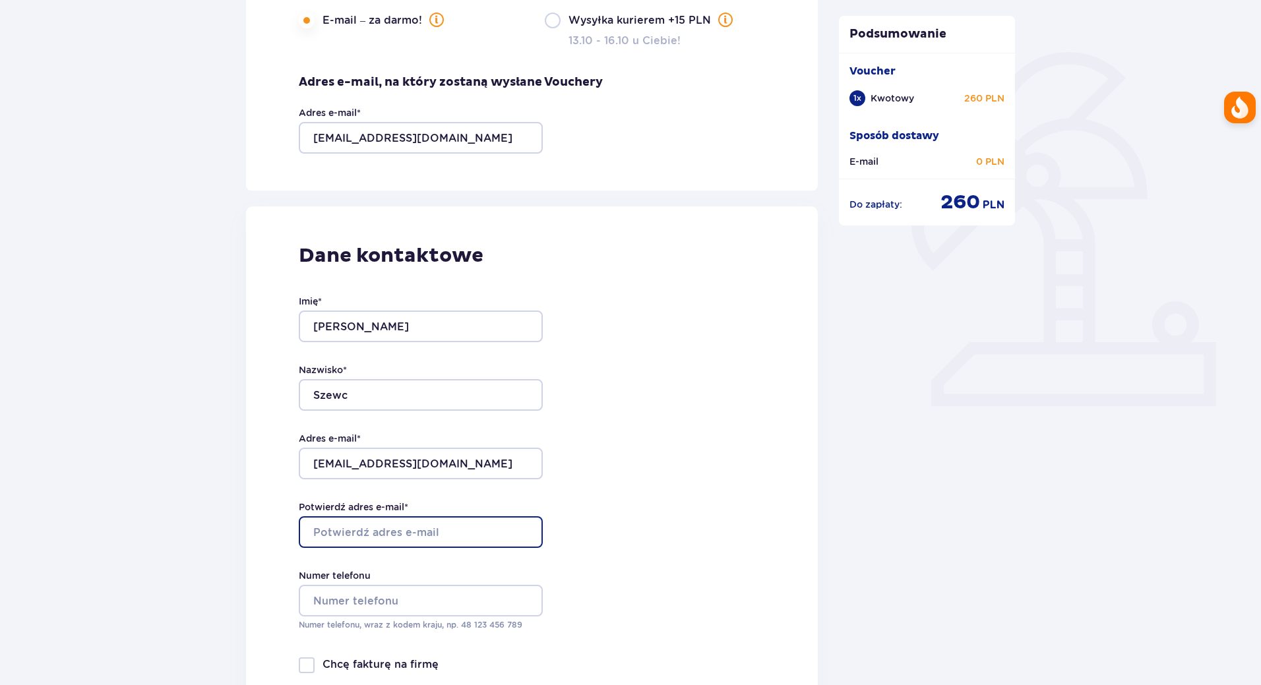
scroll to position [396, 0]
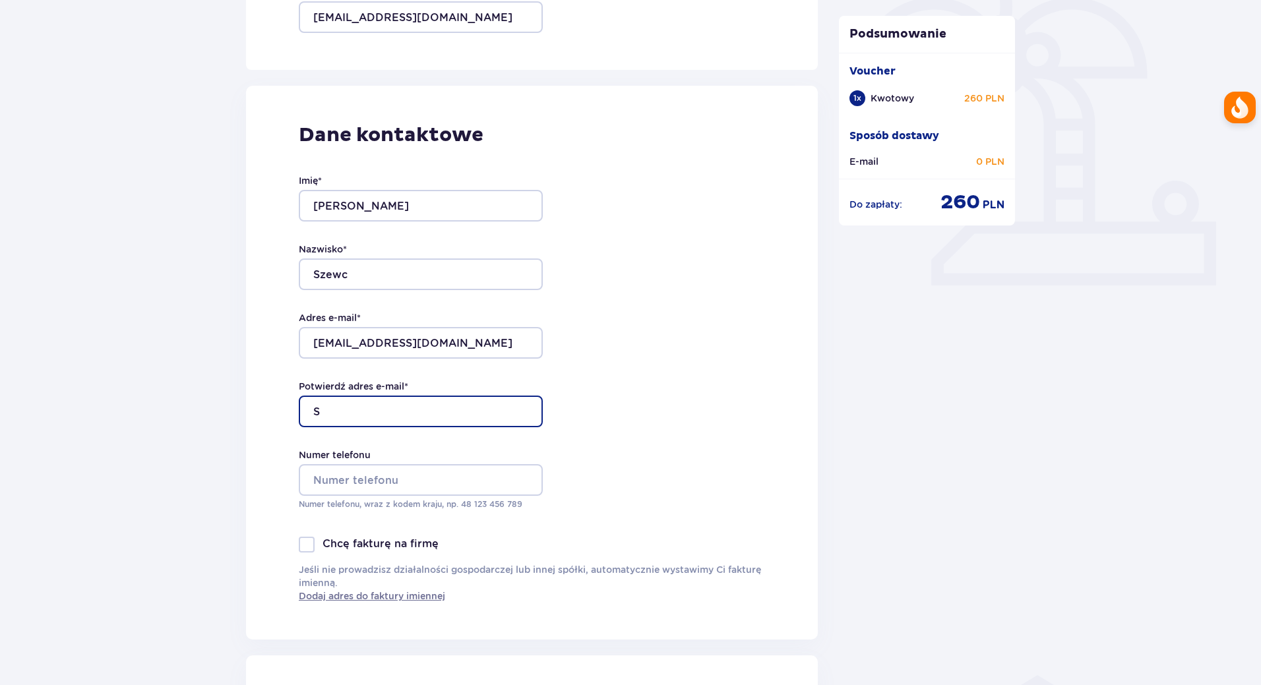
type input "S"
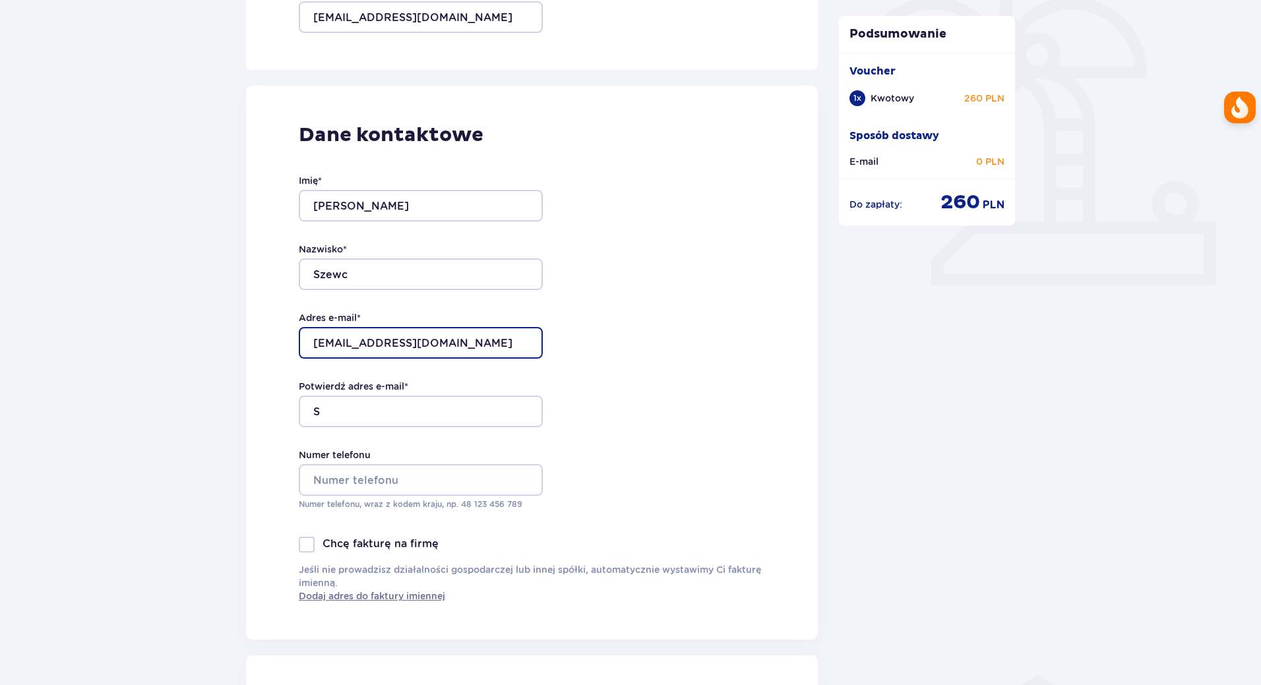
click at [458, 342] on input "szefczyk1@GMAIL.COM" at bounding box center [421, 343] width 244 height 32
drag, startPoint x: 457, startPoint y: 342, endPoint x: 91, endPoint y: 342, distance: 366.1
click at [91, 342] on div "Wróć Zamówienie i płatność Szczegóły Vouchera E-mail – za darmo! Wysyłka kurier…" at bounding box center [630, 459] width 1261 height 1504
type input "[EMAIL_ADDRESS][DOMAIN_NAME]"
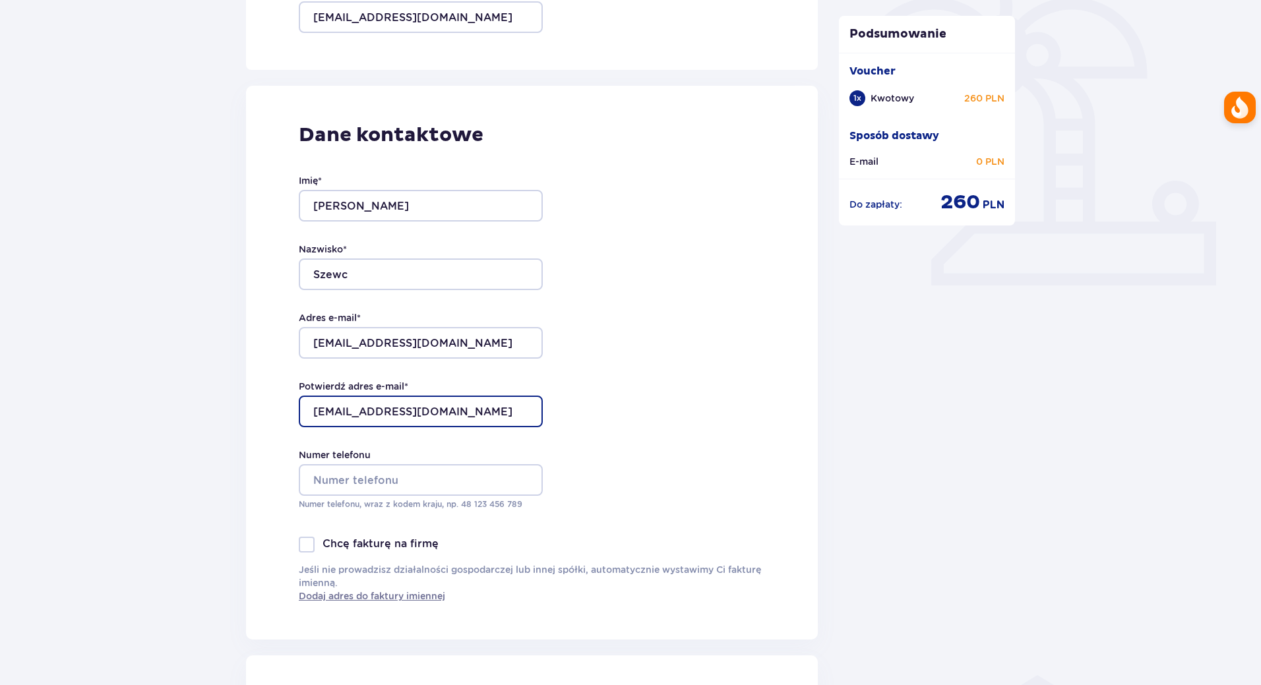
type input "[EMAIL_ADDRESS][DOMAIN_NAME]"
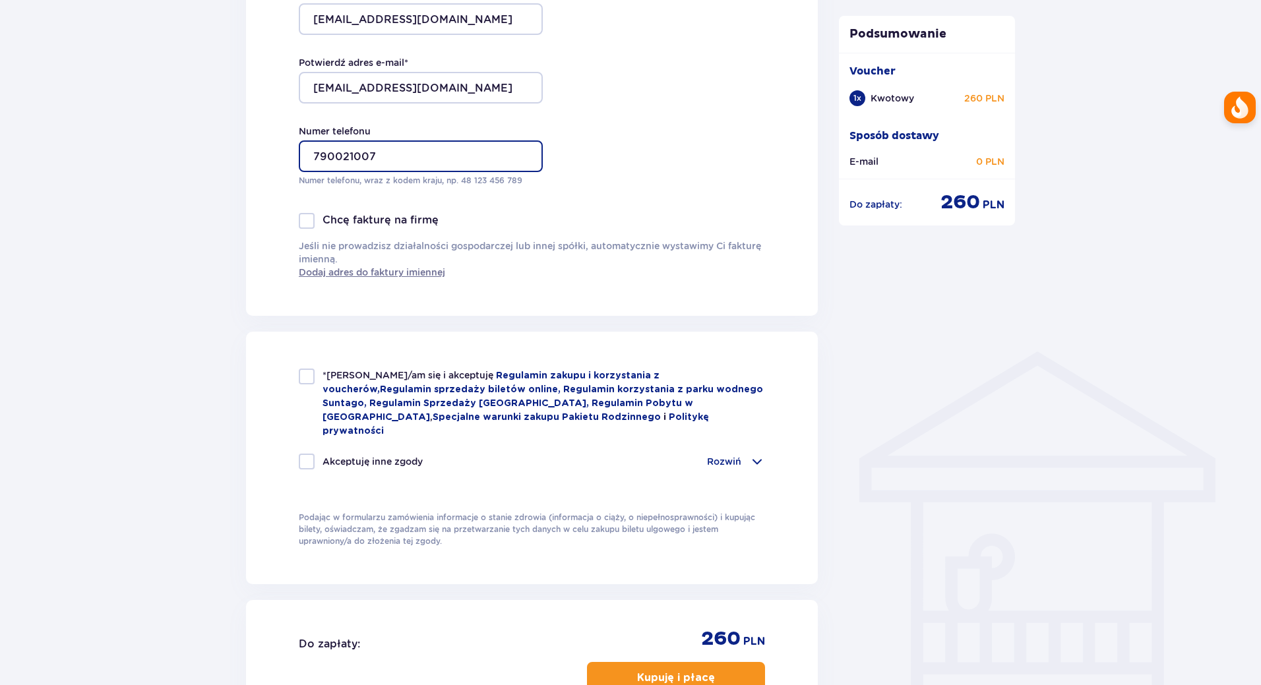
scroll to position [726, 0]
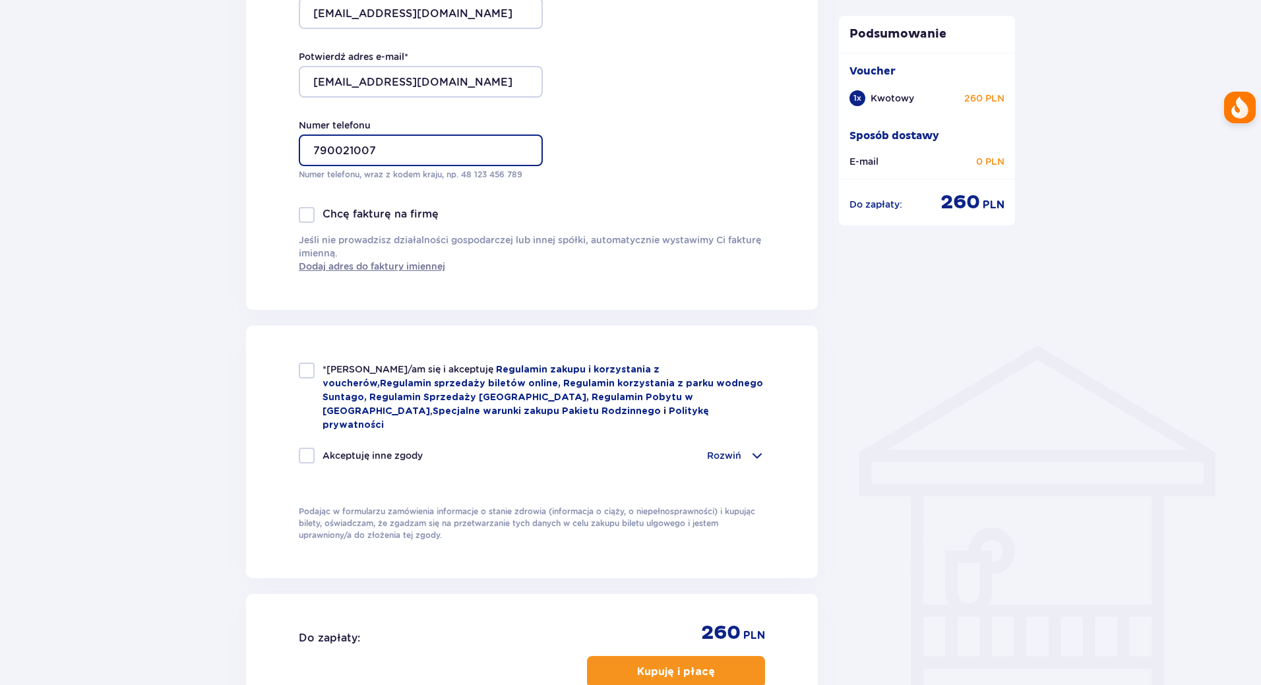
type input "790021007"
click at [313, 369] on div at bounding box center [307, 371] width 16 height 16
checkbox input "true"
click at [307, 448] on div at bounding box center [307, 456] width 16 height 16
checkbox input "true"
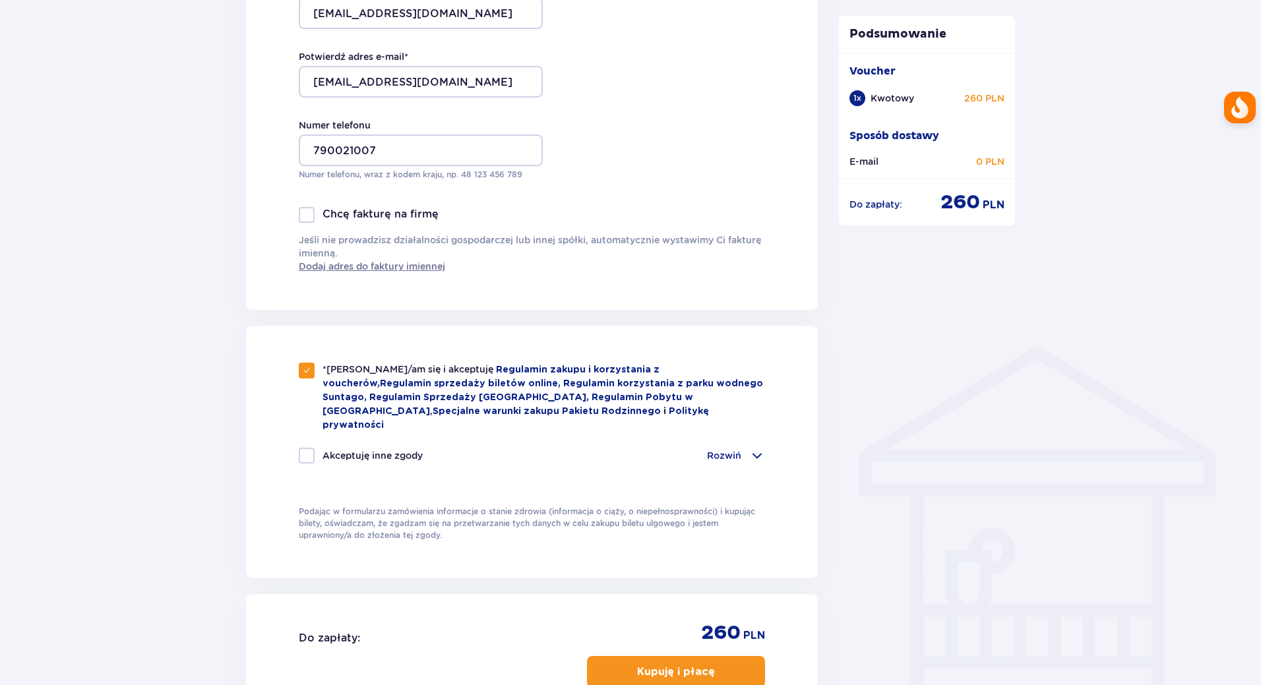
checkbox input "true"
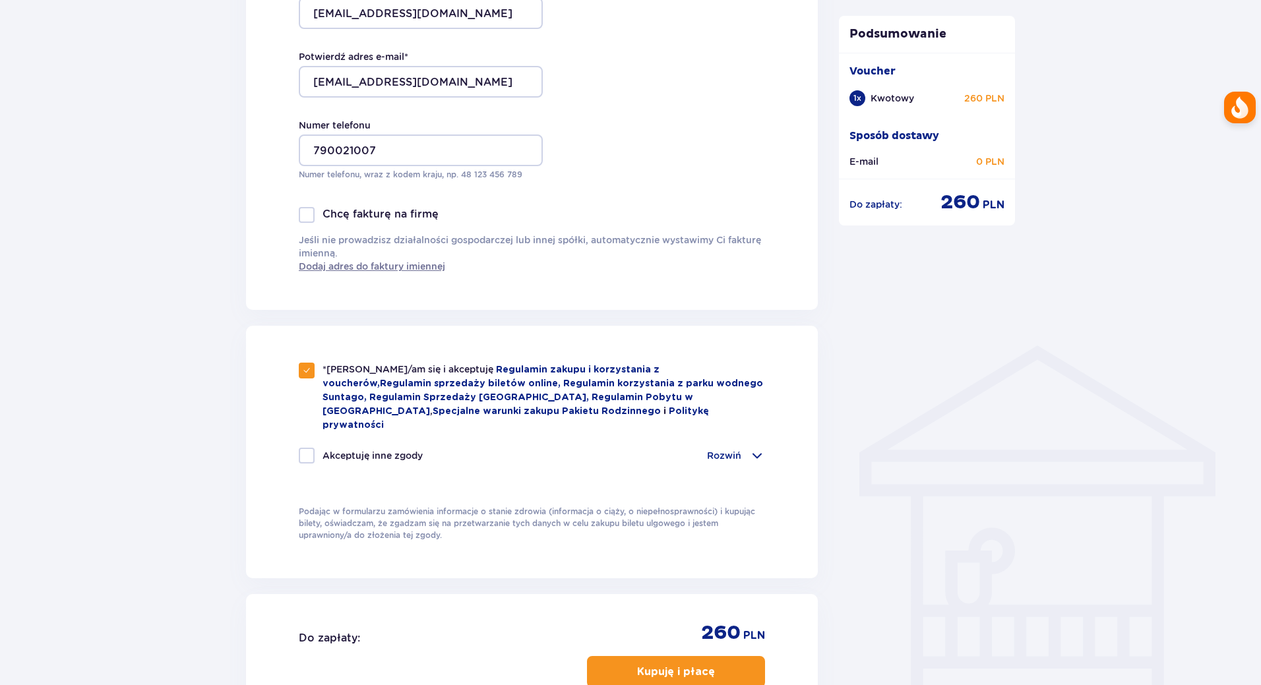
checkbox input "true"
click at [742, 448] on div "Rozwiń" at bounding box center [736, 456] width 58 height 16
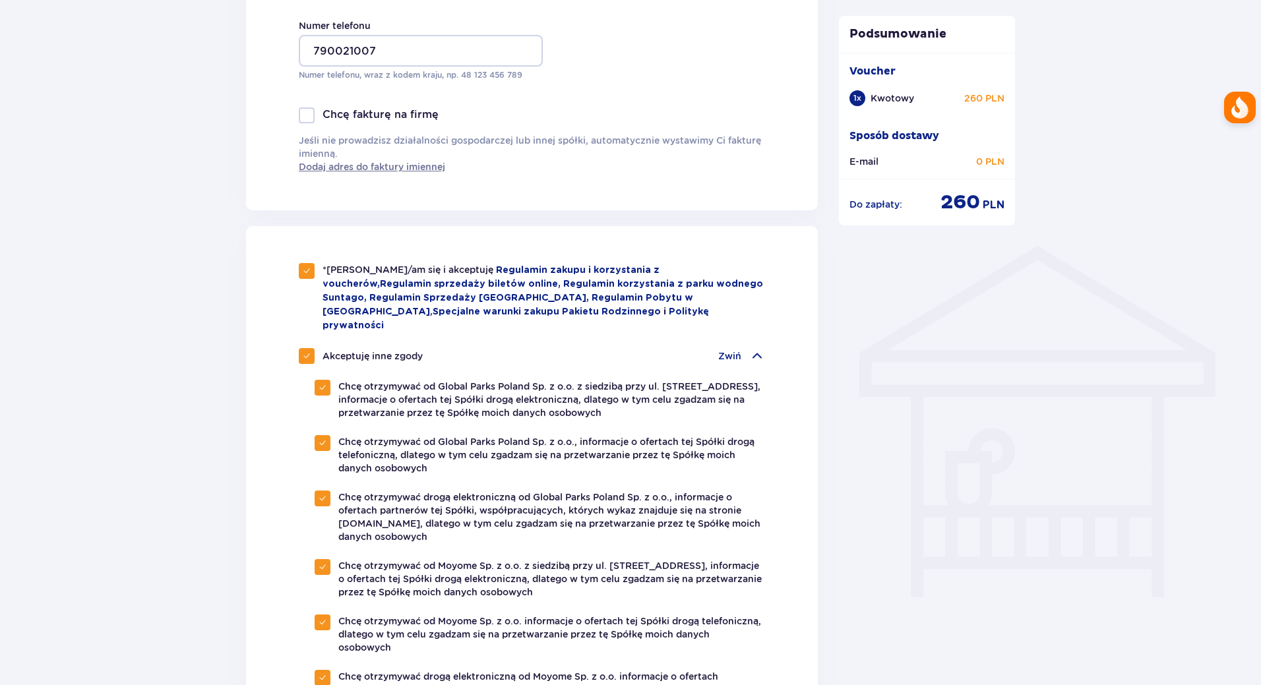
scroll to position [1249, 0]
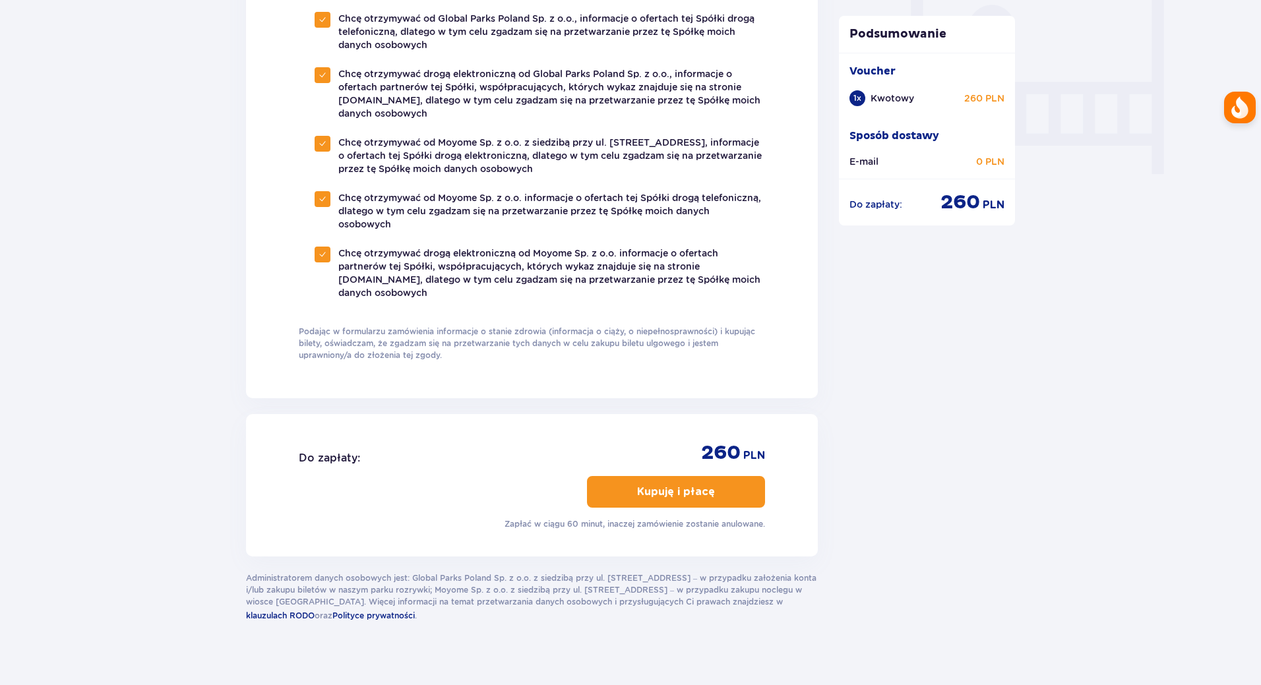
click at [689, 485] on p "Kupuję i płacę" at bounding box center [676, 492] width 78 height 15
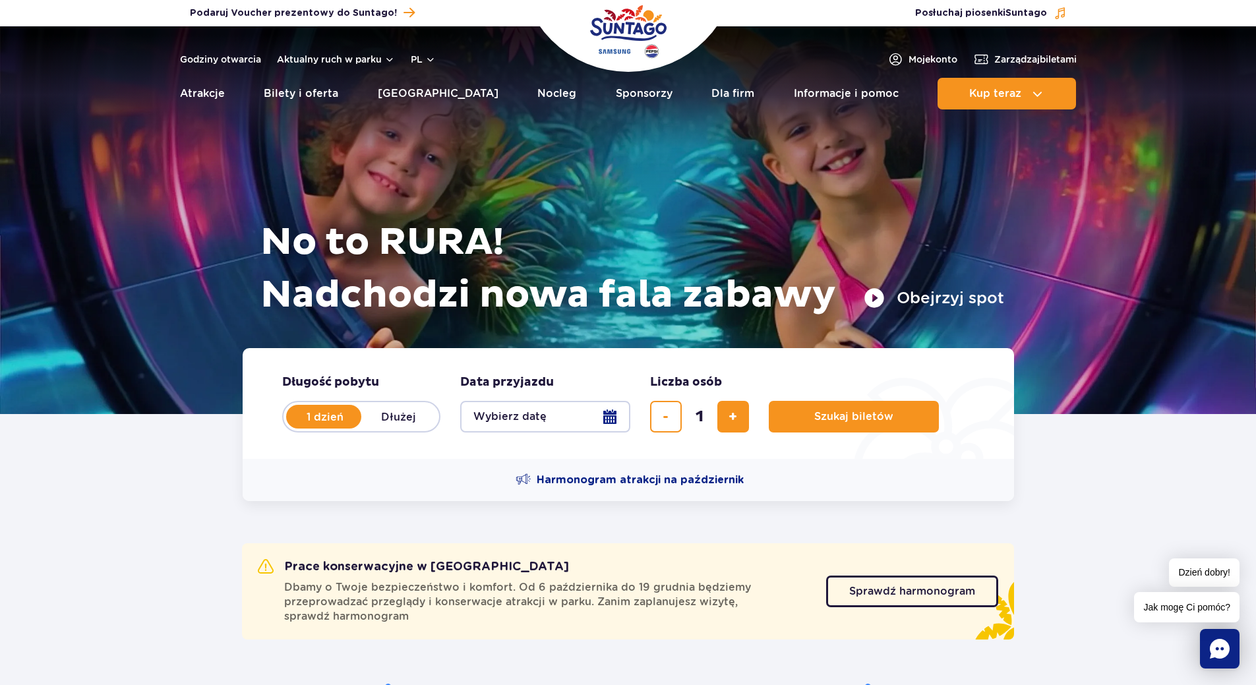
click at [607, 415] on button "Wybierz datę" at bounding box center [545, 417] width 170 height 32
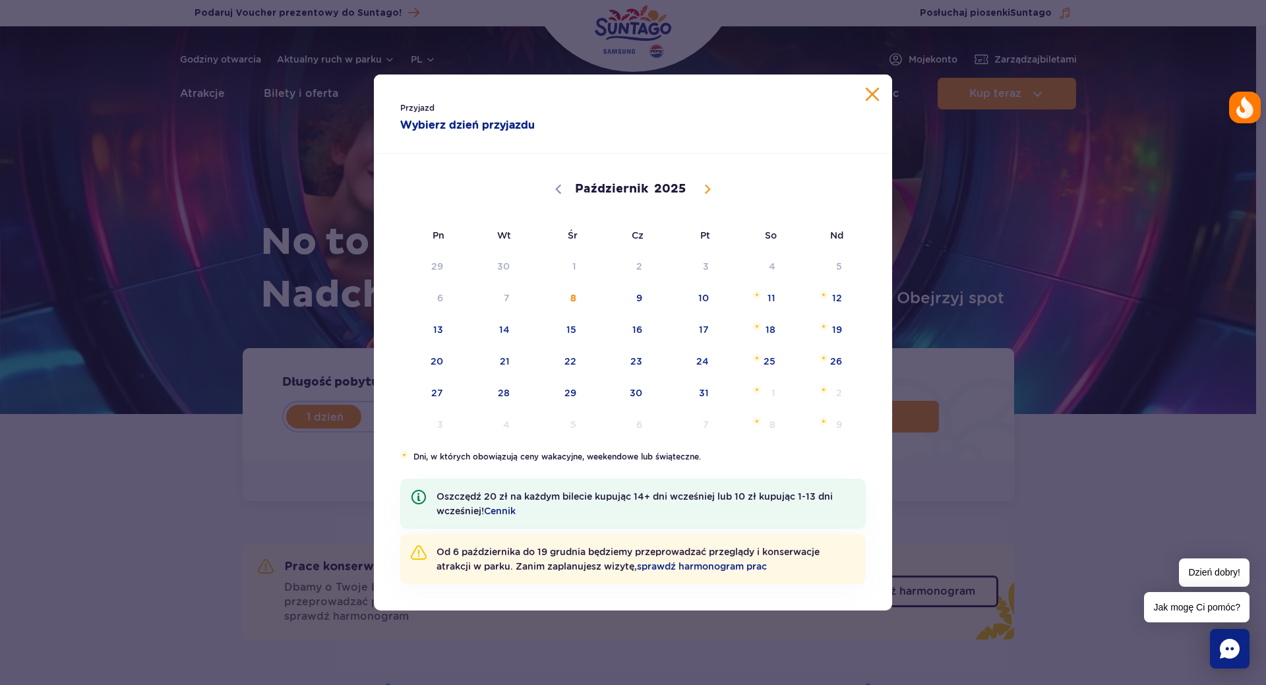
click at [710, 189] on icon at bounding box center [707, 189] width 9 height 9
select select "10"
click at [870, 93] on button "Zamknij kalendarz" at bounding box center [872, 94] width 13 height 13
